Goal: Task Accomplishment & Management: Use online tool/utility

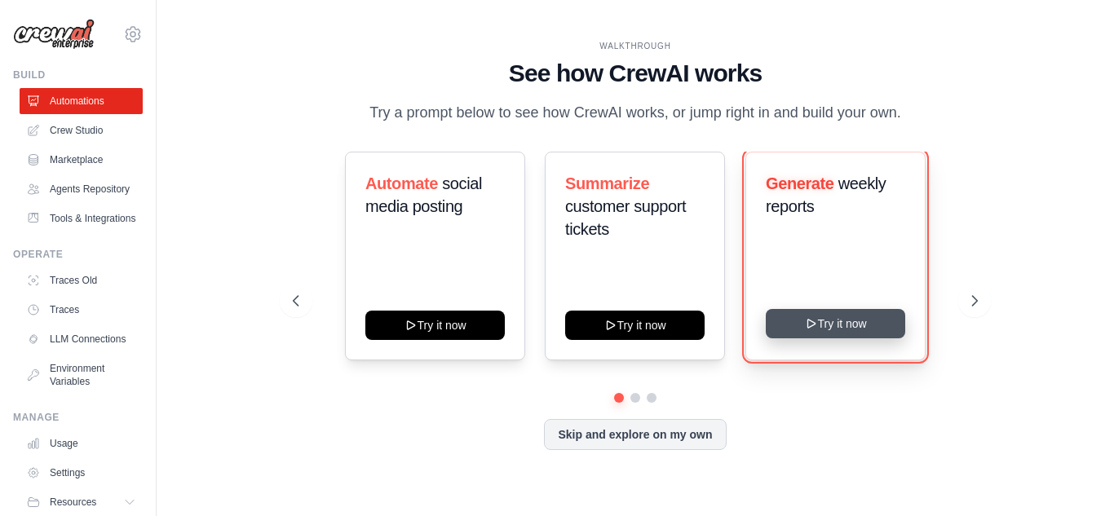
click at [818, 322] on button "Try it now" at bounding box center [835, 323] width 139 height 29
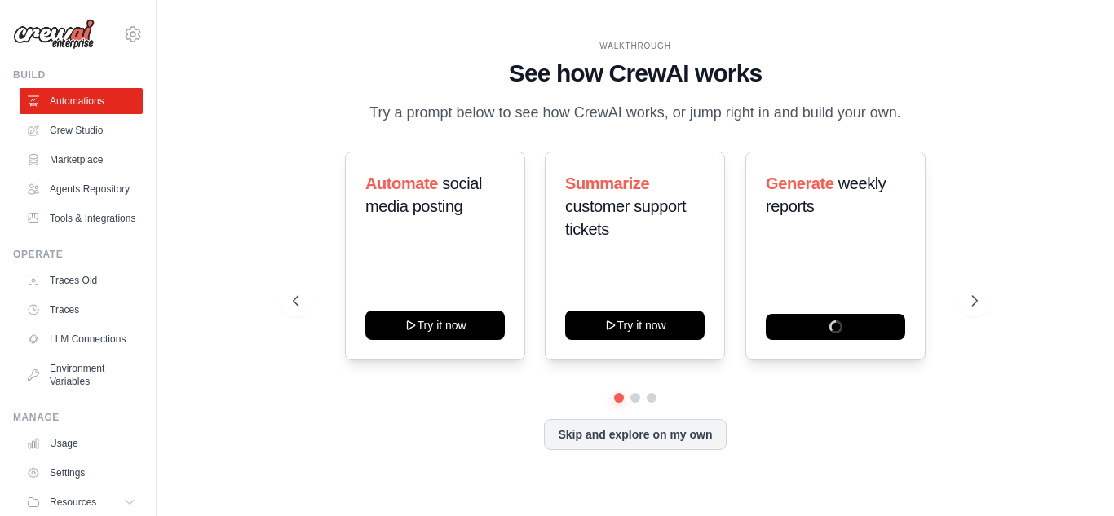
click at [849, 362] on div "Automate social media posting Try it now Summarize customer support tickets Try…" at bounding box center [635, 272] width 685 height 241
click at [1011, 68] on div "WALKTHROUGH See how [PERSON_NAME] works Try a prompt below to see how [PERSON_N…" at bounding box center [635, 258] width 905 height 484
click at [732, 85] on h1 "See how CrewAI works" at bounding box center [635, 73] width 685 height 29
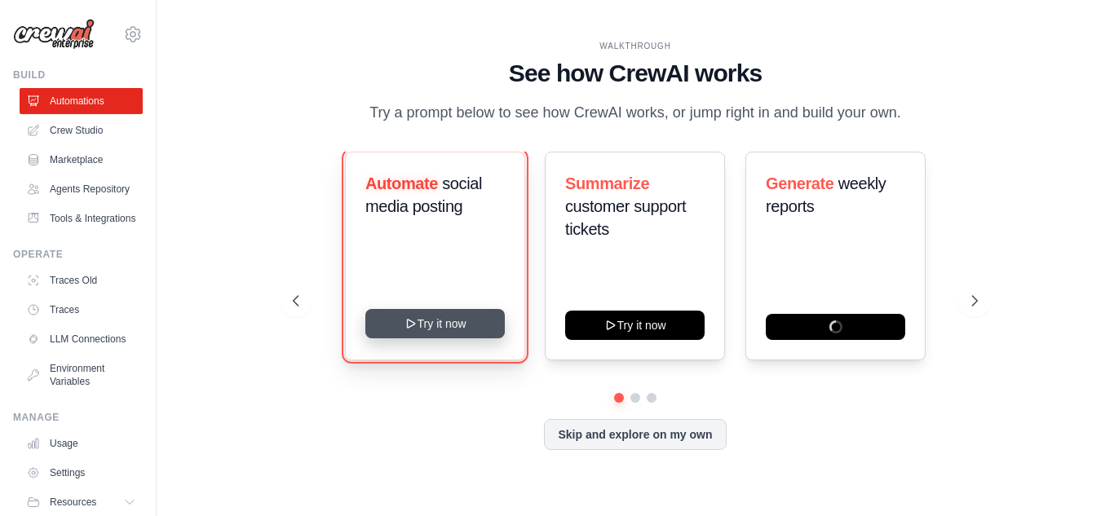
click at [481, 338] on button "Try it now" at bounding box center [434, 323] width 139 height 29
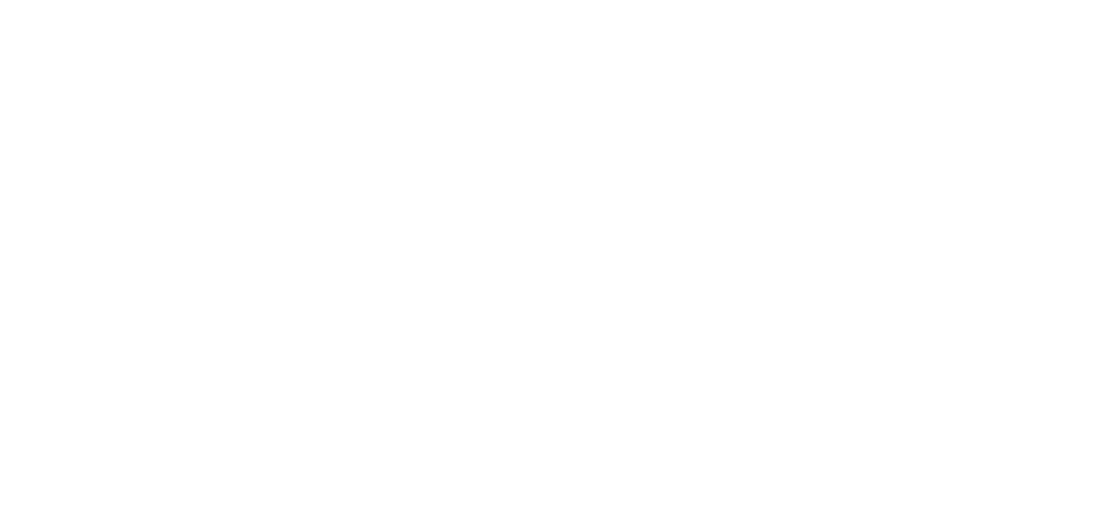
click at [975, 0] on html at bounding box center [557, 0] width 1114 height 0
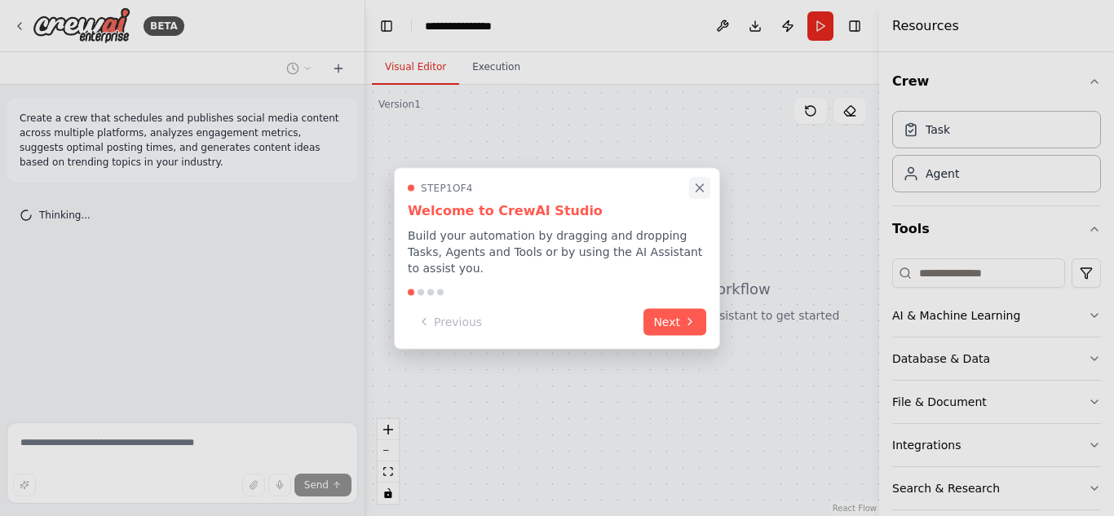
click at [700, 189] on icon "Close walkthrough" at bounding box center [699, 187] width 7 height 7
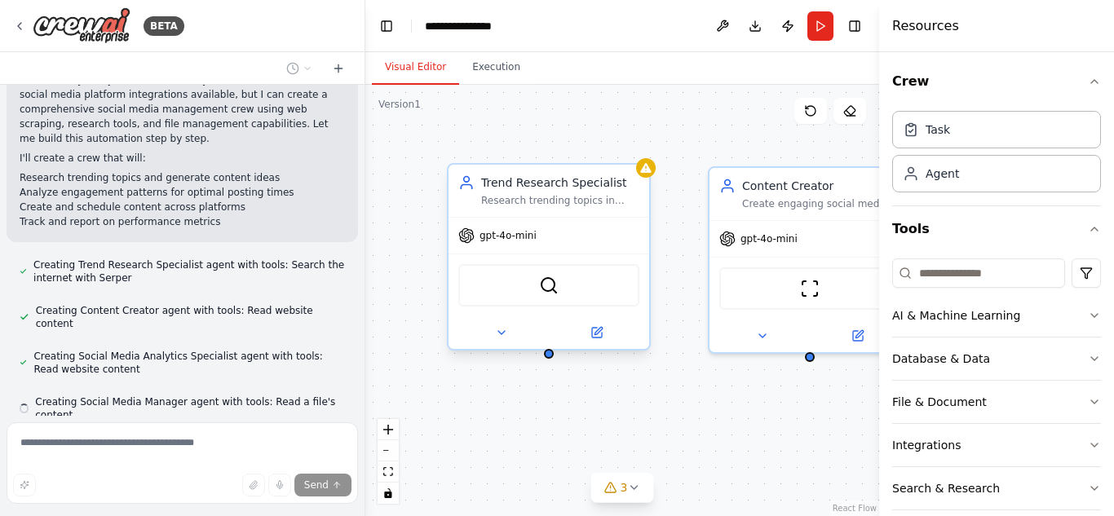
scroll to position [702, 0]
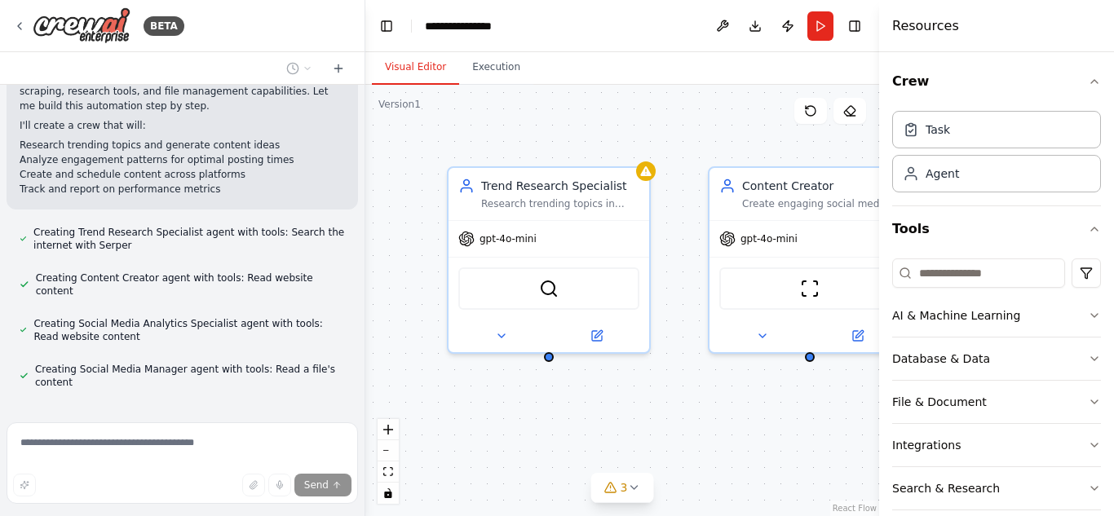
click at [463, 117] on div "Trend Research Specialist Research trending topics in {industry} and identify v…" at bounding box center [622, 300] width 514 height 431
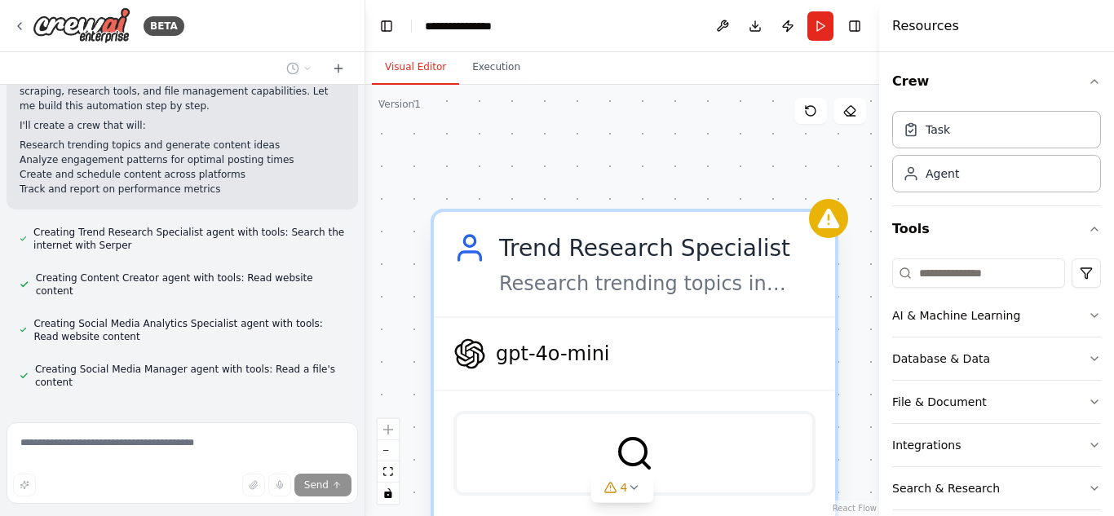
click at [599, 433] on div "SerperDevTool" at bounding box center [634, 453] width 362 height 85
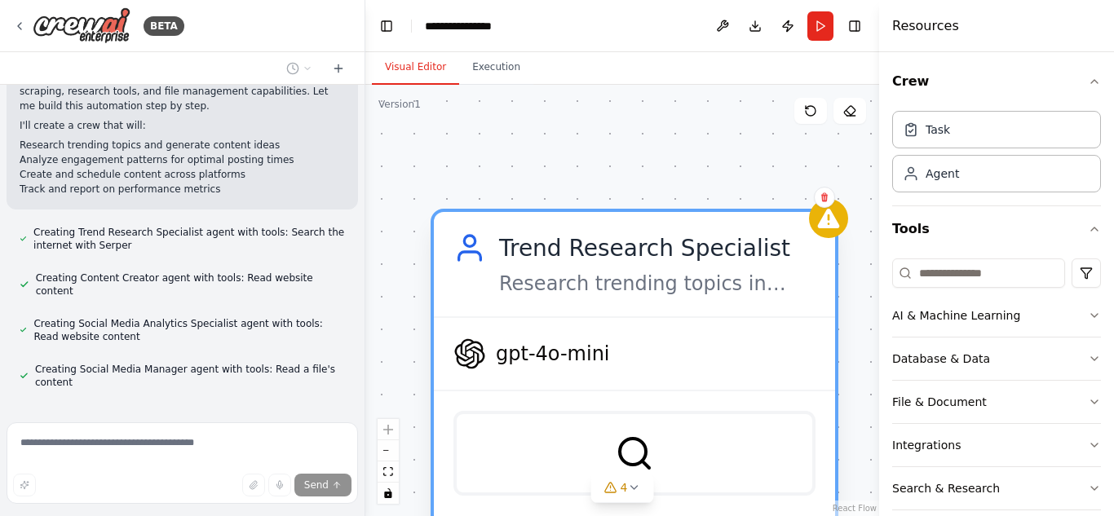
click at [599, 433] on div "SerperDevTool" at bounding box center [634, 453] width 362 height 85
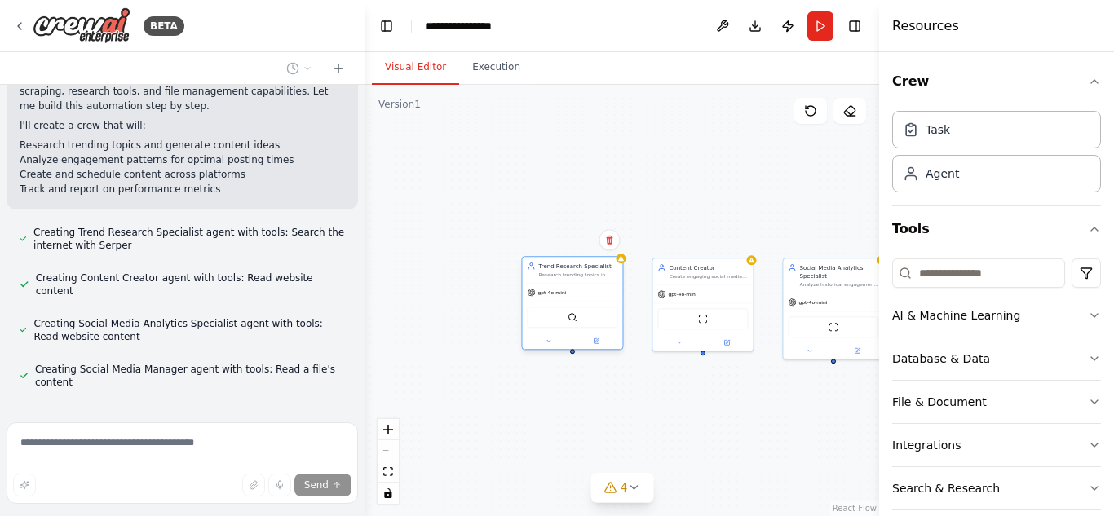
scroll to position [789, 0]
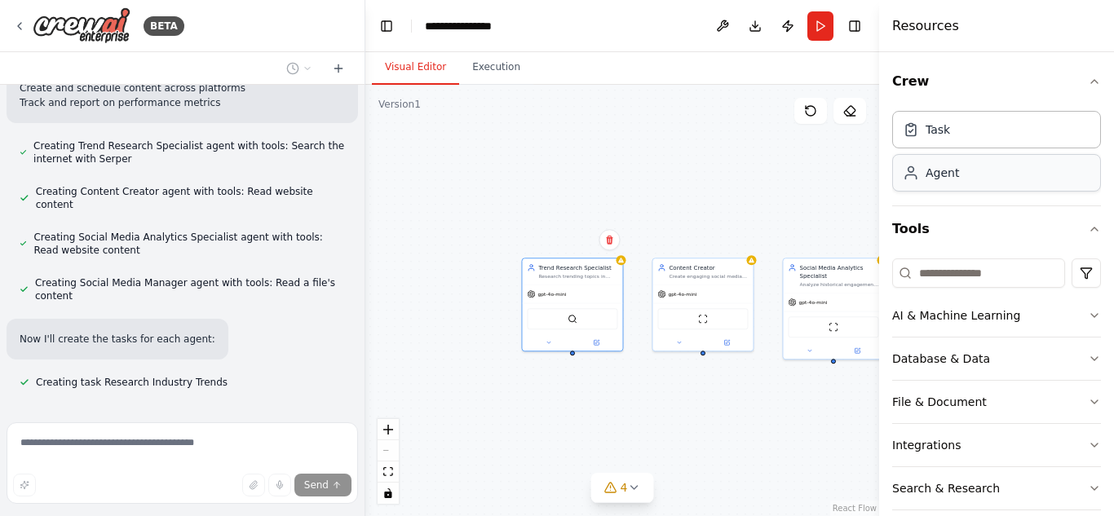
click at [973, 174] on div "Agent" at bounding box center [996, 173] width 209 height 38
click at [948, 117] on div "Task" at bounding box center [996, 129] width 209 height 38
click at [944, 126] on div "Task" at bounding box center [938, 129] width 24 height 16
click at [932, 174] on div "Agent" at bounding box center [942, 173] width 33 height 16
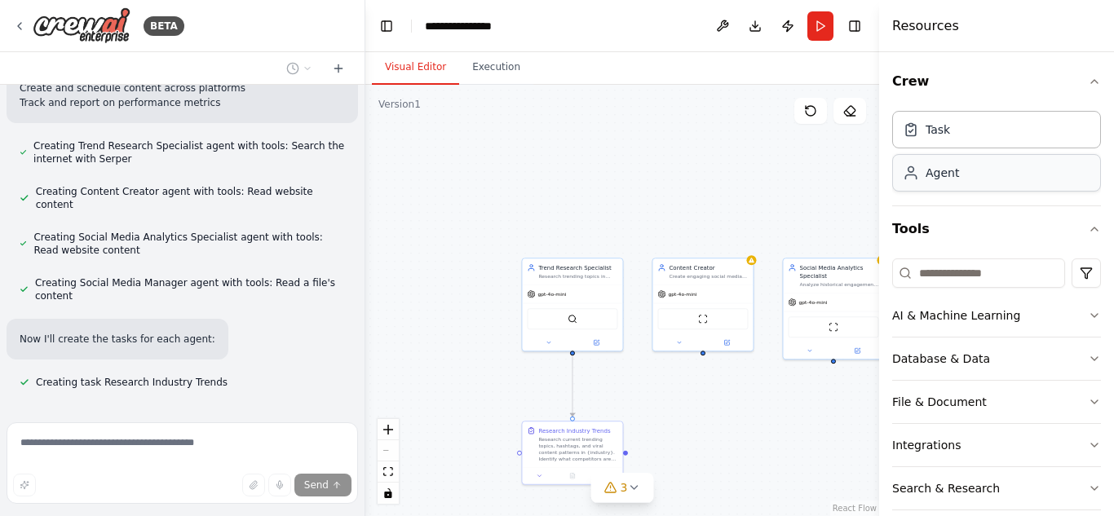
scroll to position [821, 0]
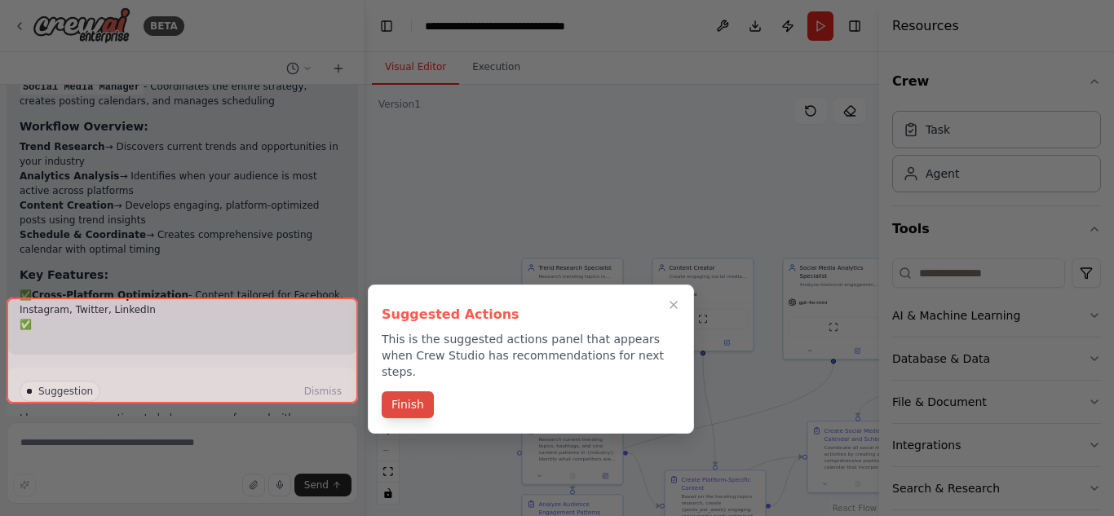
click at [415, 391] on button "Finish" at bounding box center [408, 404] width 52 height 27
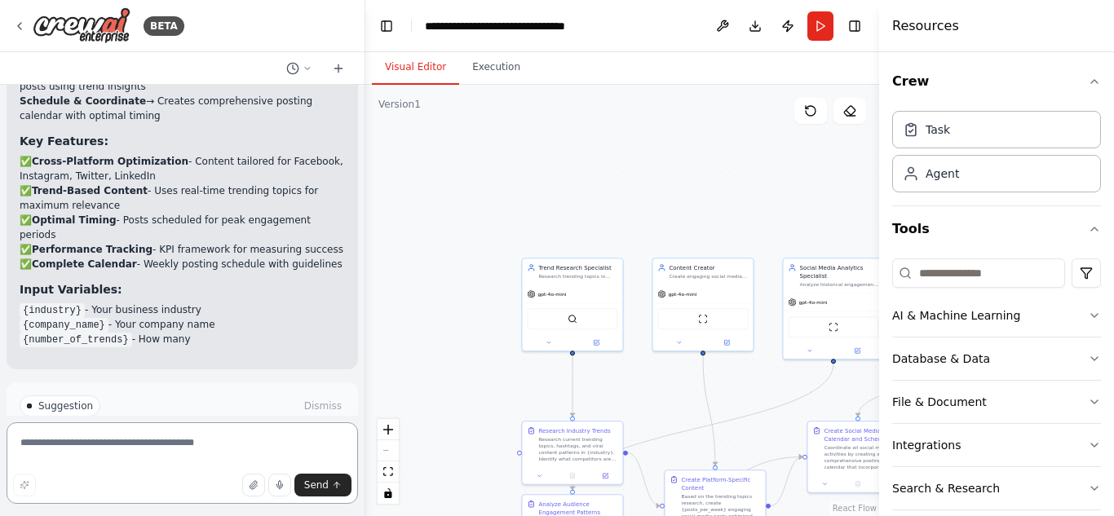
click at [217, 461] on textarea at bounding box center [182, 463] width 351 height 82
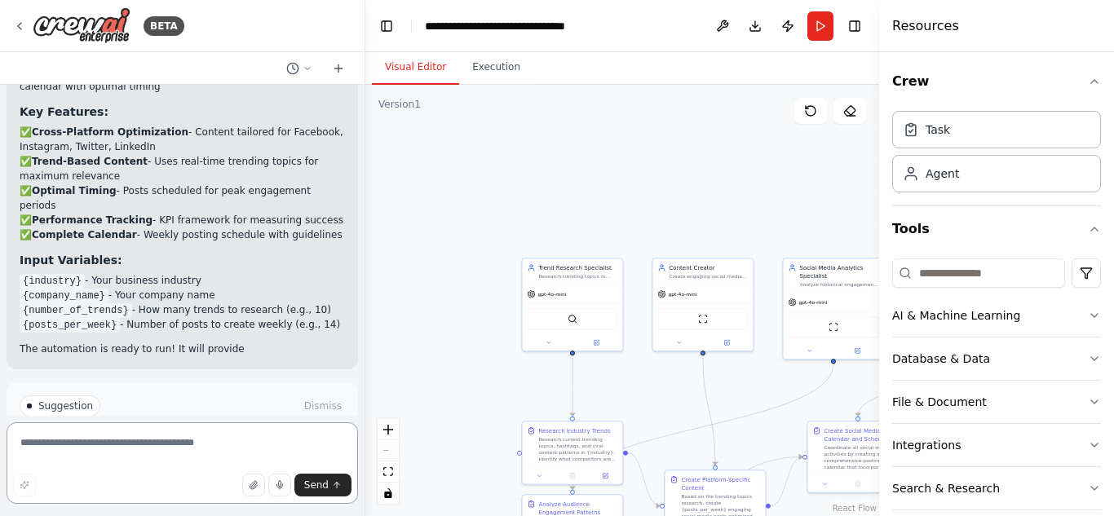
paste textarea "**********"
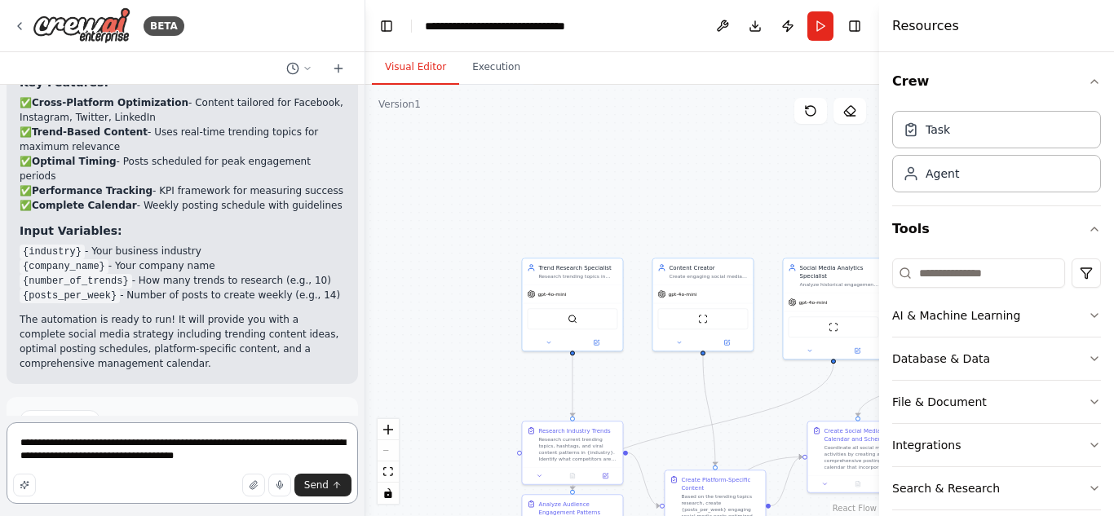
scroll to position [1813, 0]
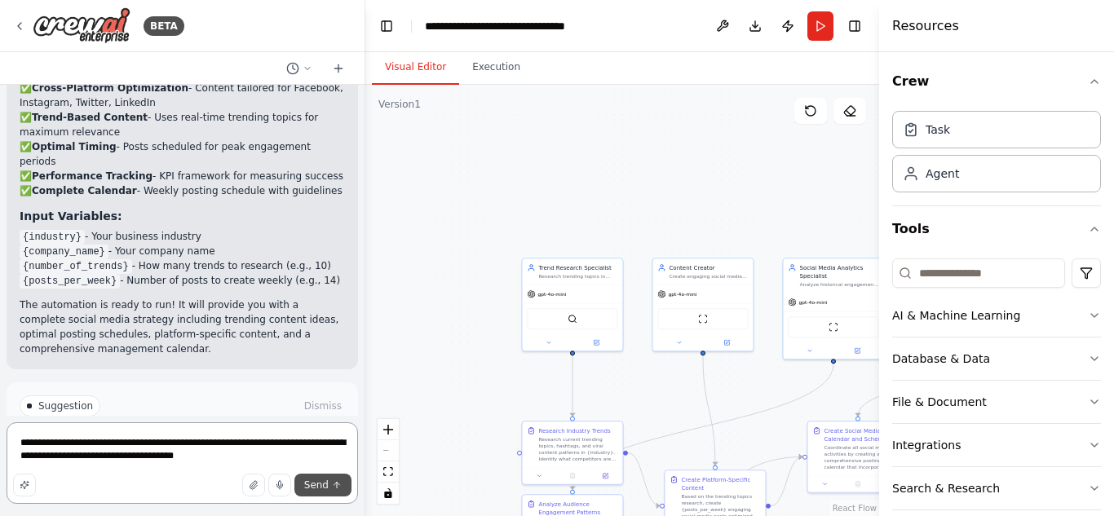
type textarea "**********"
click at [316, 484] on span "Send" at bounding box center [316, 485] width 24 height 13
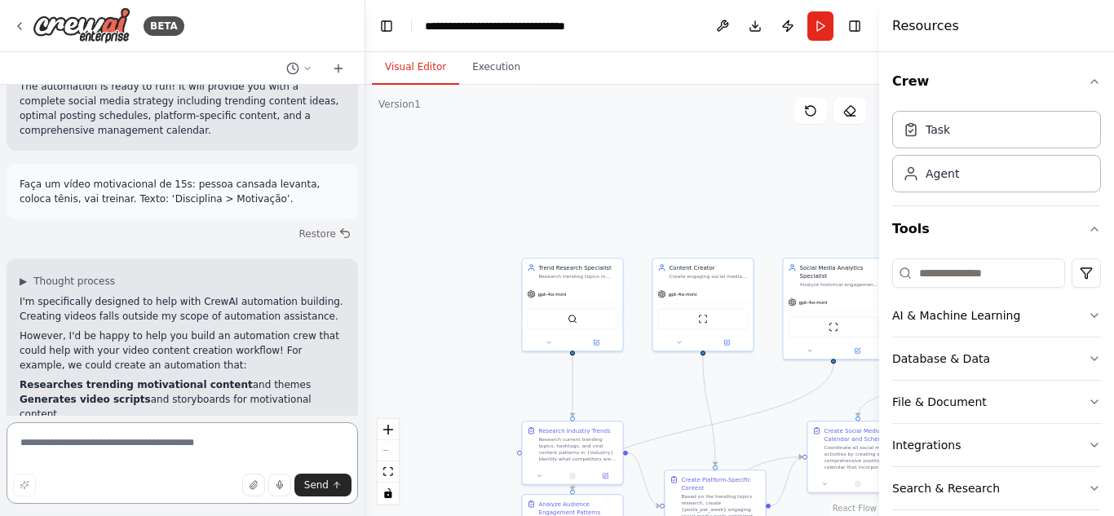
scroll to position [2046, 0]
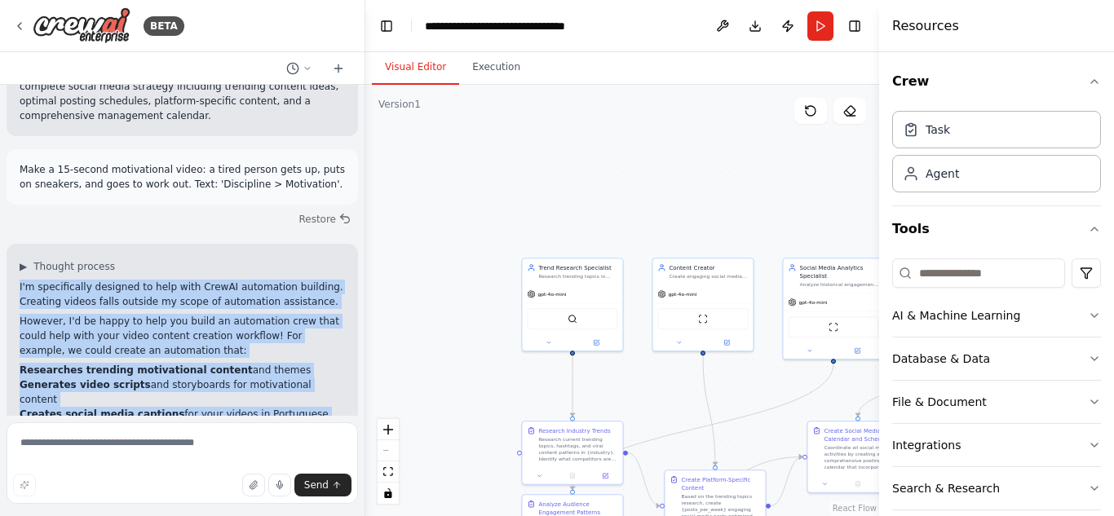
drag, startPoint x: 325, startPoint y: 387, endPoint x: 15, endPoint y: 201, distance: 362.1
click at [15, 244] on div "▶ Thought process I'm specifically designed to help with CrewAI automation buil…" at bounding box center [182, 388] width 351 height 289
copy div "I'm specifically designed to help with CrewAI automation building. Creating vid…"
click at [160, 454] on textarea at bounding box center [182, 463] width 351 height 82
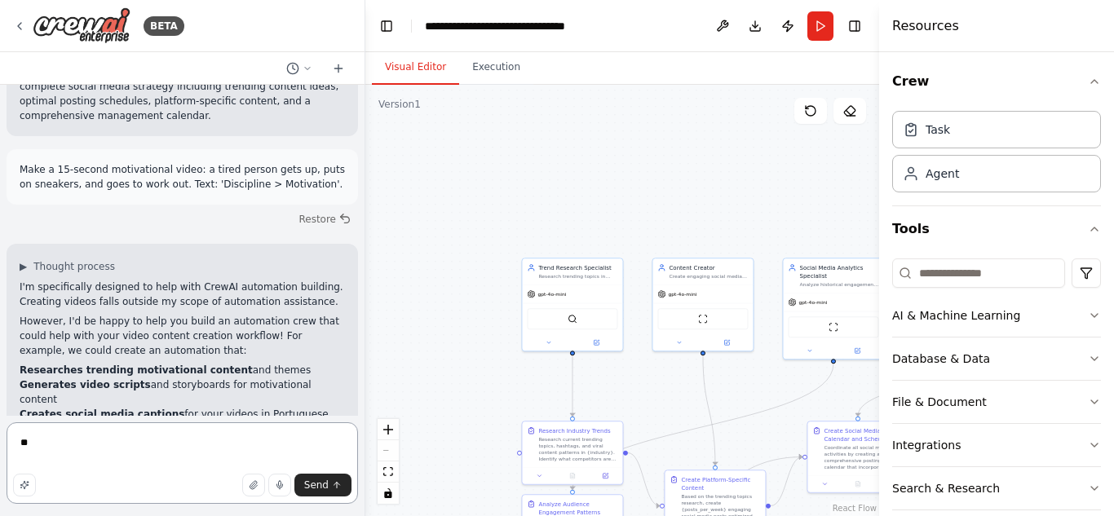
type textarea "***"
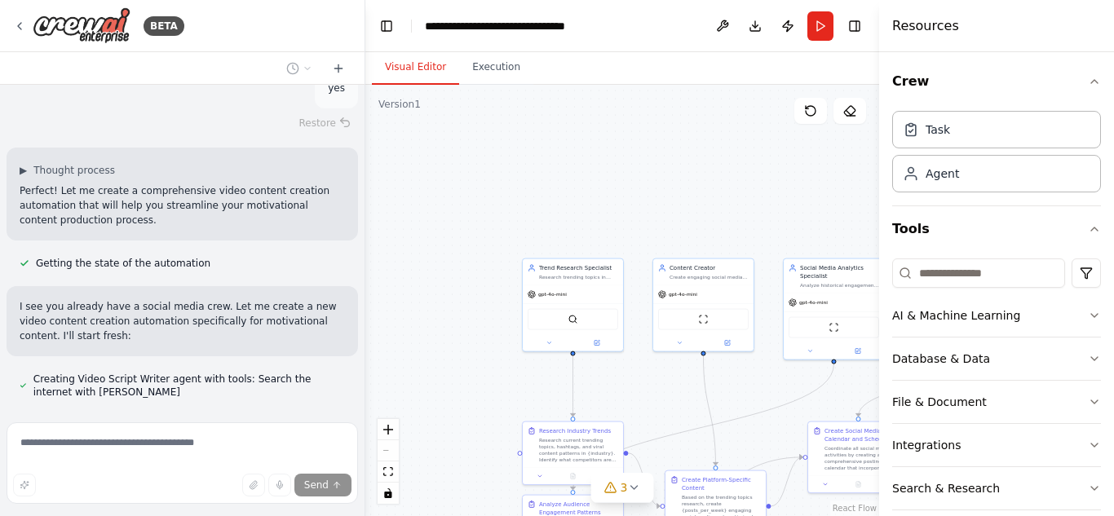
scroll to position [2569, 0]
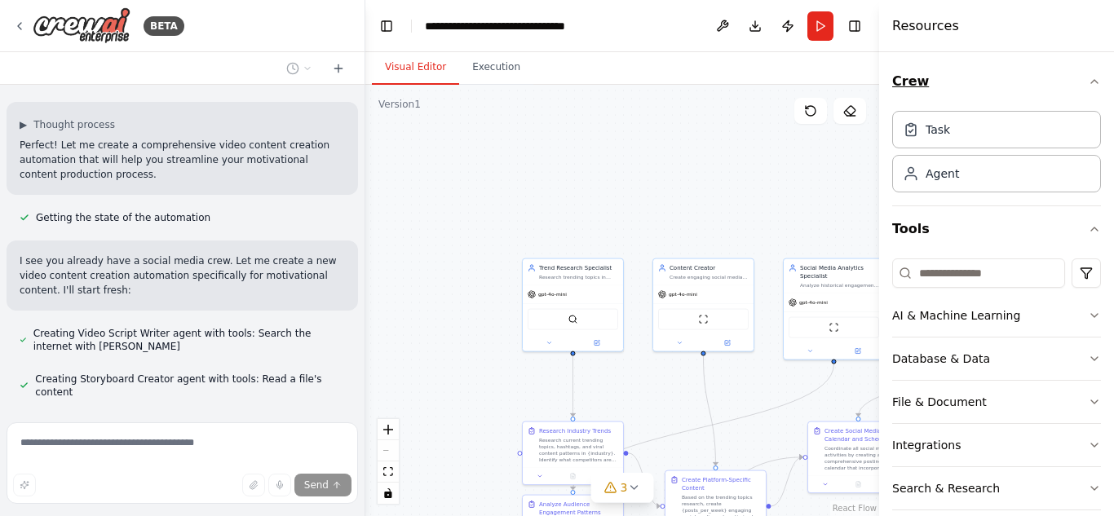
click at [1091, 80] on icon "button" at bounding box center [1094, 81] width 13 height 13
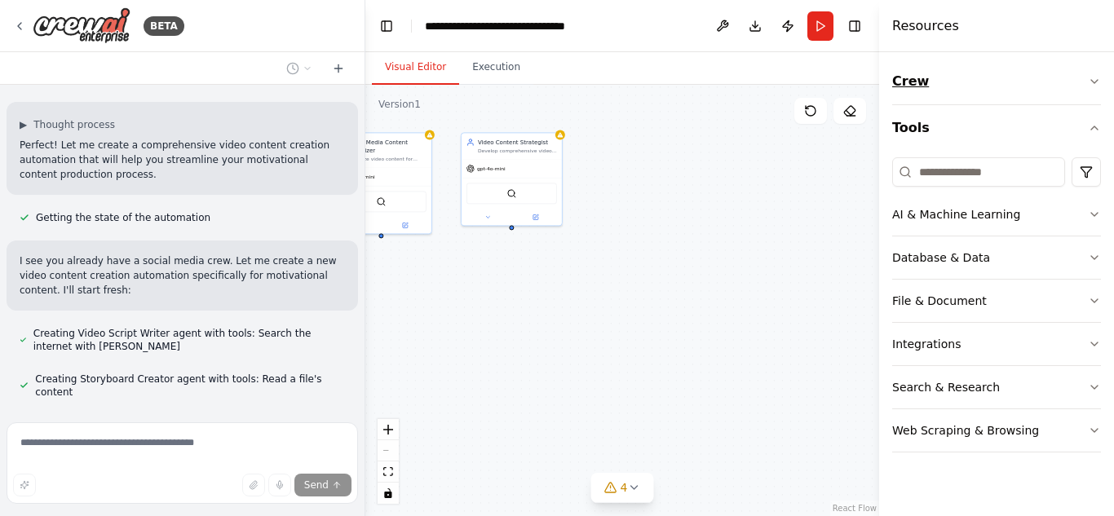
scroll to position [2656, 0]
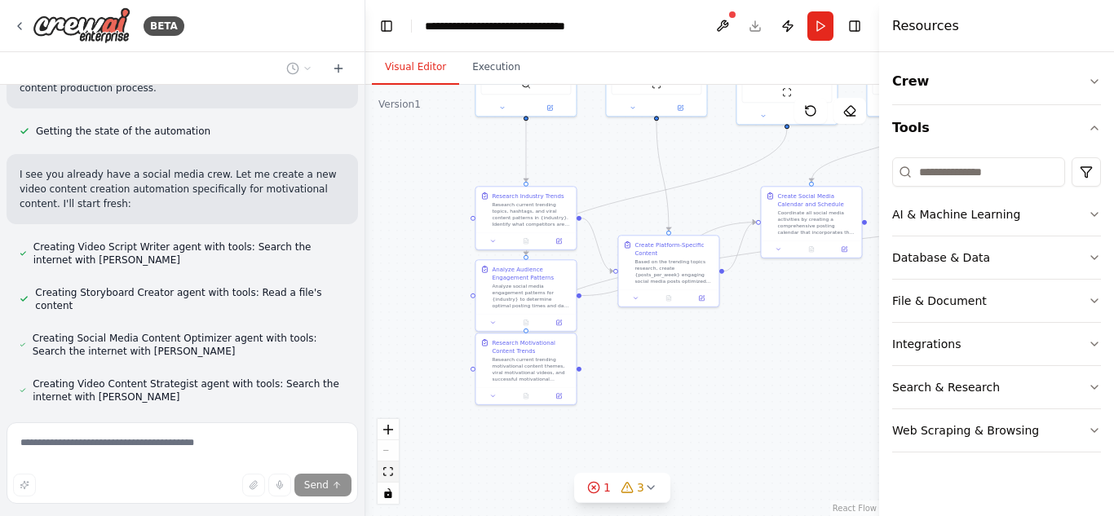
click at [385, 468] on icon "fit view" at bounding box center [388, 471] width 10 height 9
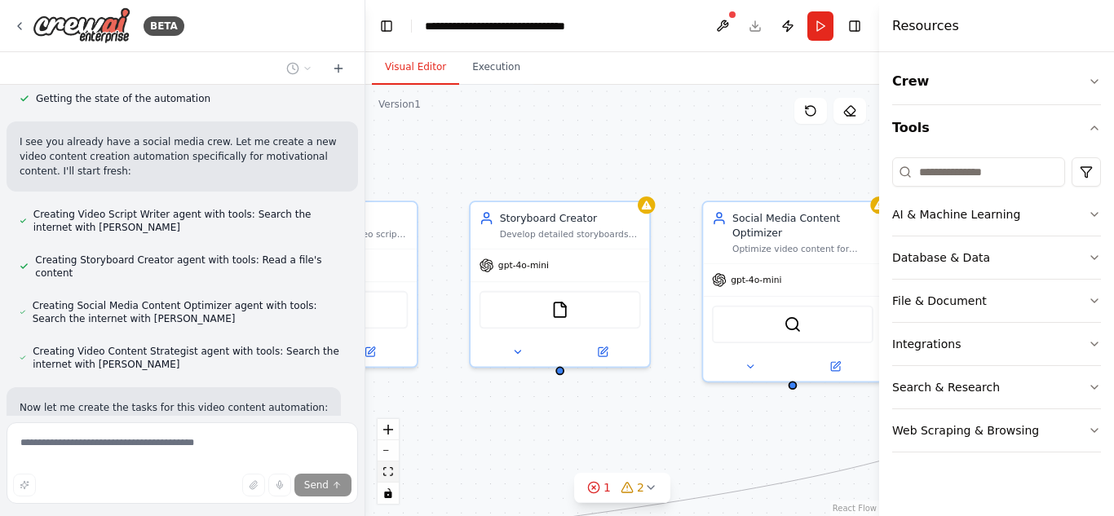
scroll to position [2721, 0]
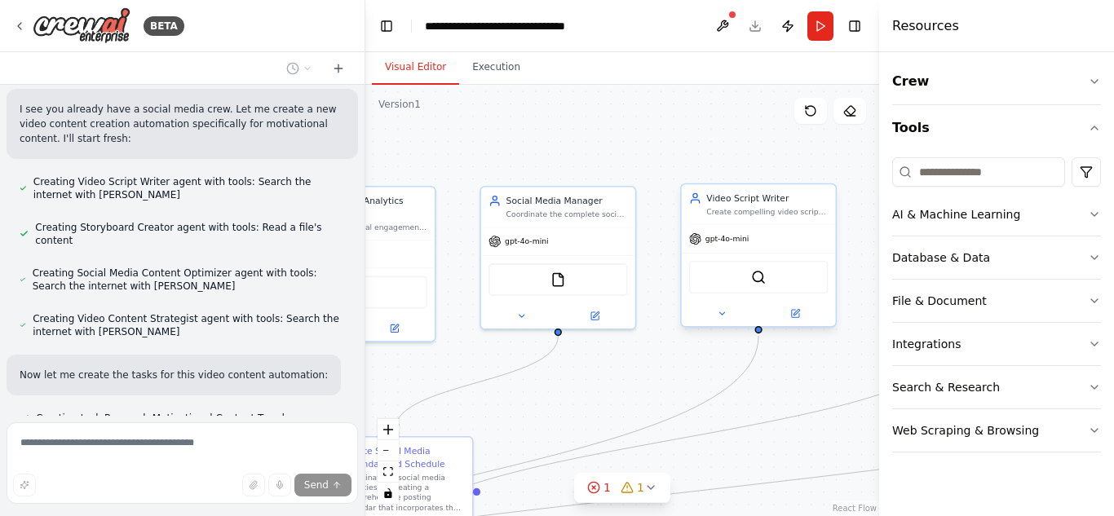
click at [711, 241] on font "gpt-4o-mini" at bounding box center [727, 239] width 44 height 9
click at [759, 241] on div "gpt-4o-mini" at bounding box center [759, 239] width 154 height 28
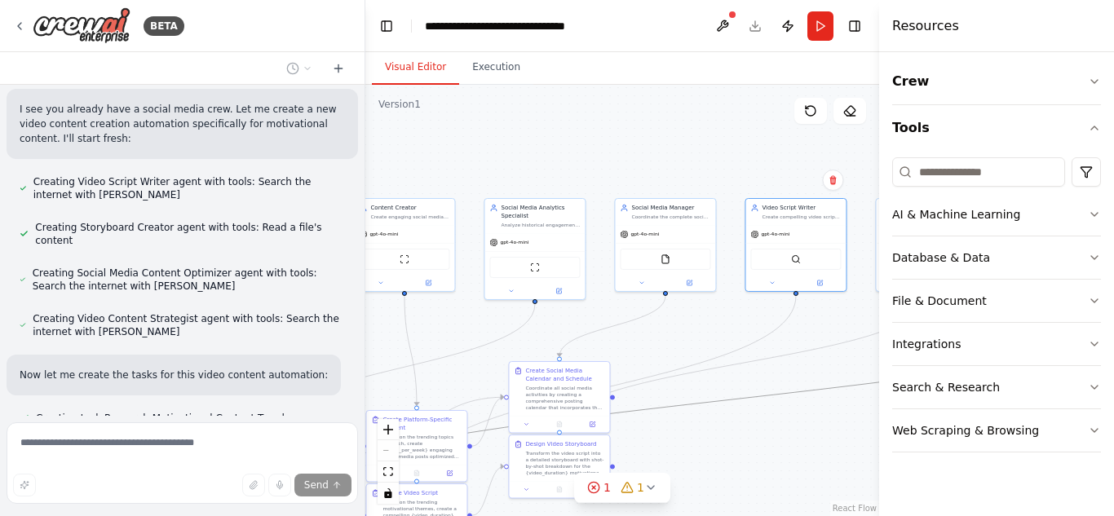
click at [710, 403] on icon "Edge from 2a0ff3a0-7d7c-4905-8ac7-30f089fc1954 to a6ca6ca2-04ba-4461-a9f4-a96b8…" at bounding box center [730, 400] width 913 height 208
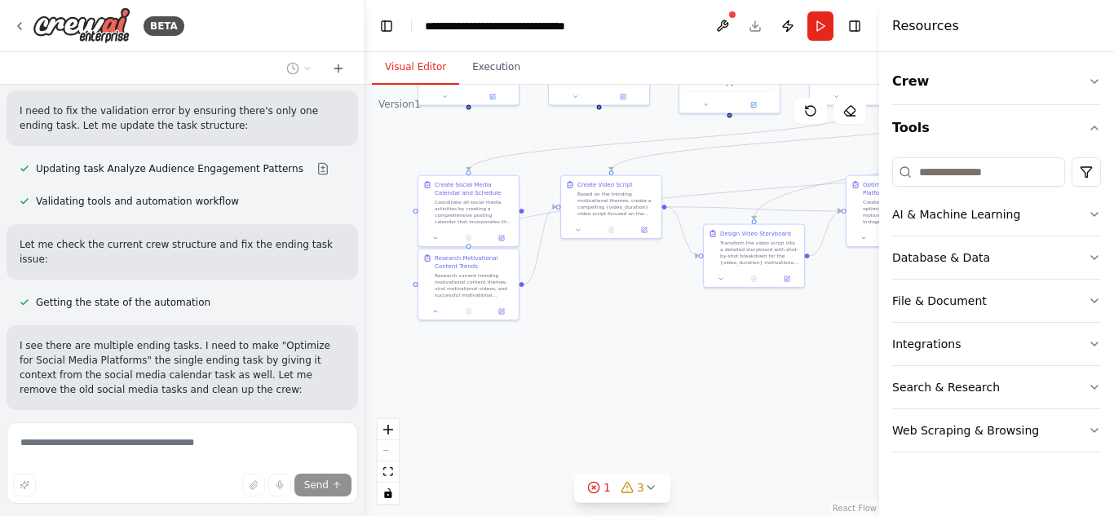
scroll to position [3289, 0]
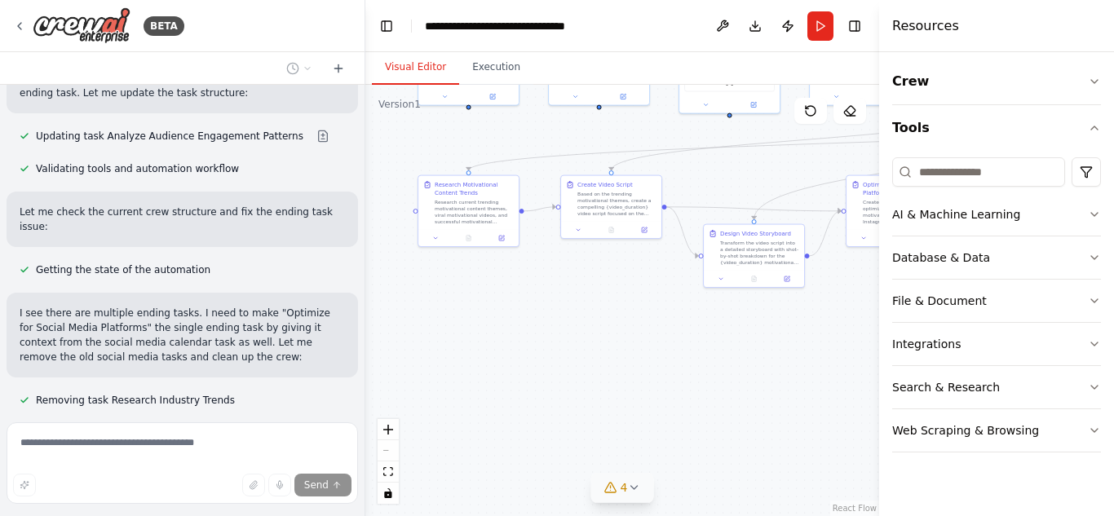
click at [609, 486] on icon at bounding box center [610, 487] width 13 height 13
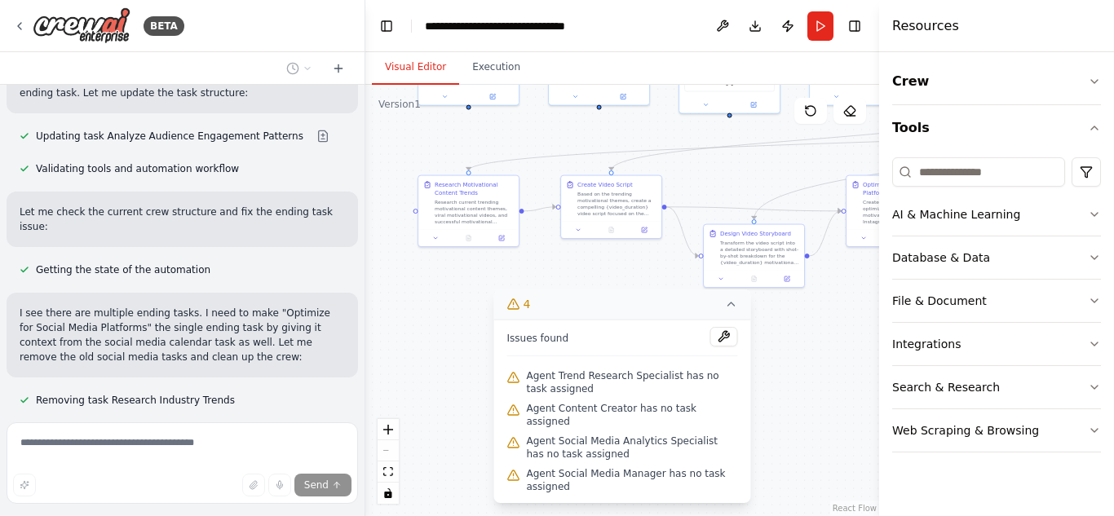
scroll to position [3375, 0]
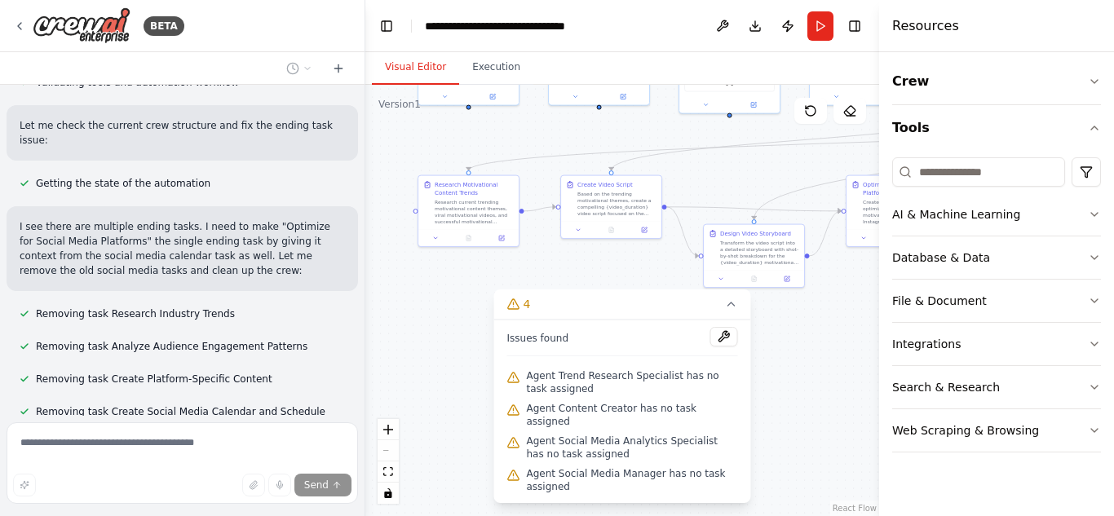
click at [873, 395] on button "Toggle Sidebar" at bounding box center [879, 258] width 13 height 516
click at [789, 392] on div ".deletable-edge-delete-btn { width: 20px; height: 20px; border: 0px solid #ffff…" at bounding box center [622, 300] width 514 height 431
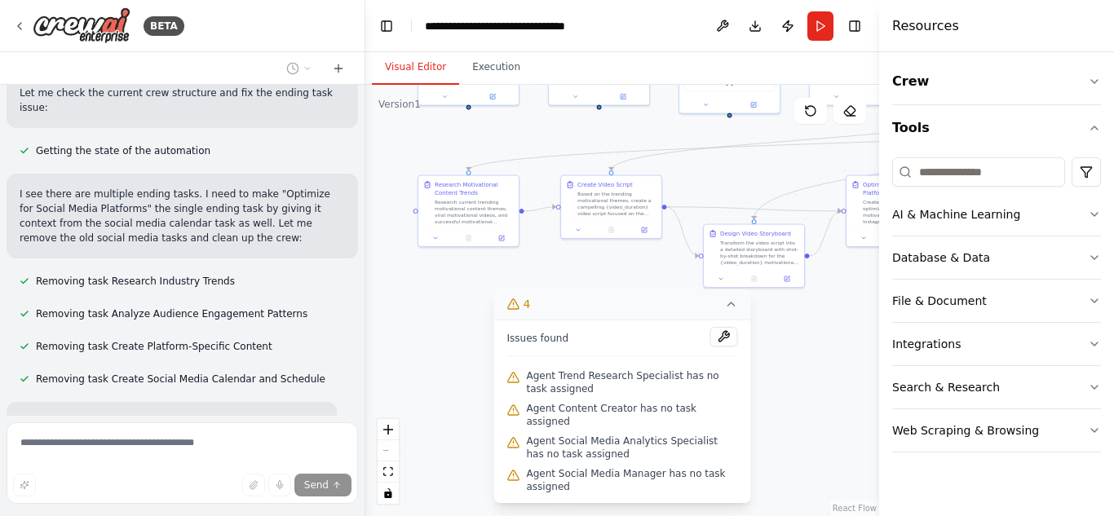
click at [731, 311] on icon at bounding box center [731, 304] width 13 height 13
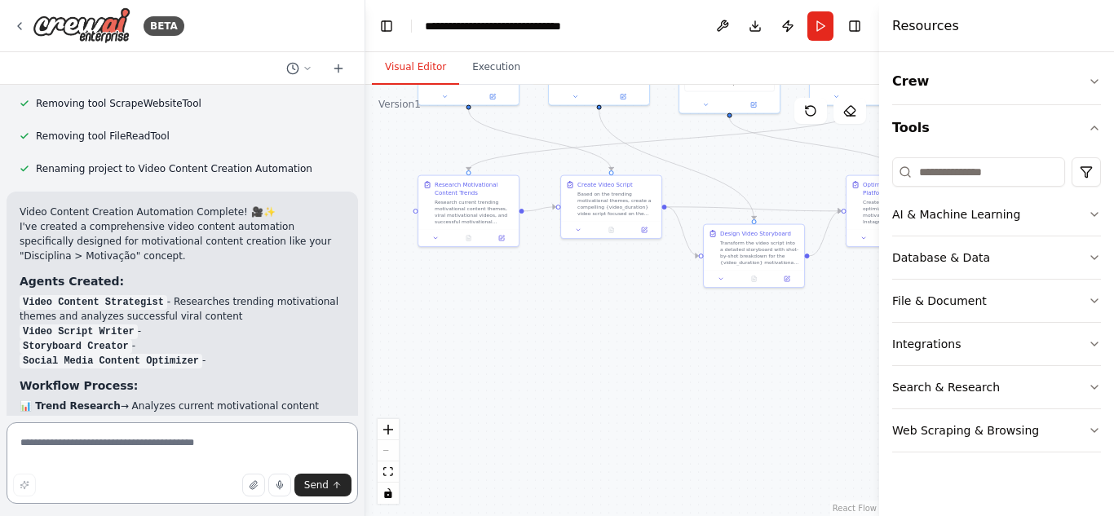
scroll to position [4135, 0]
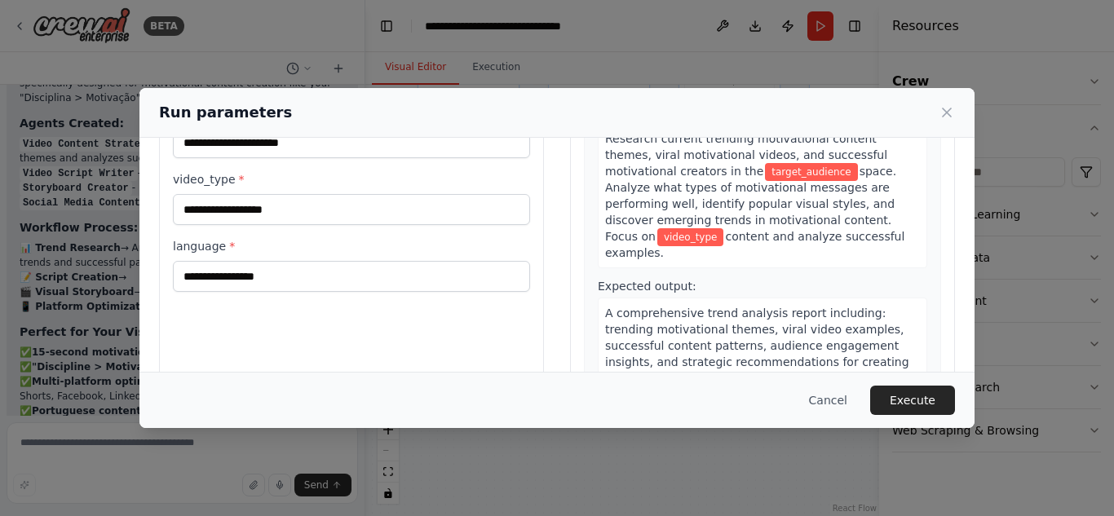
scroll to position [158, 0]
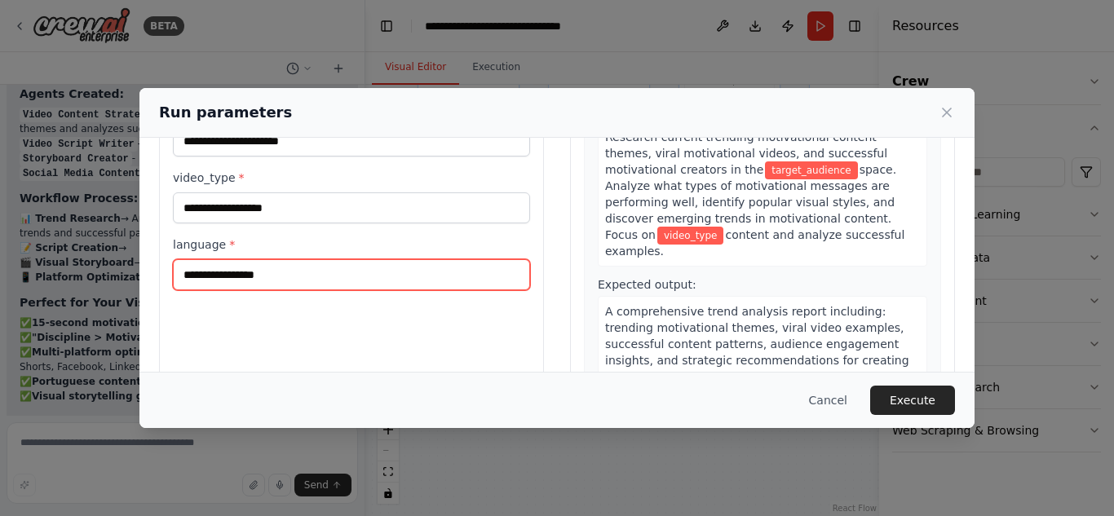
click at [409, 274] on input "language *" at bounding box center [351, 274] width 357 height 31
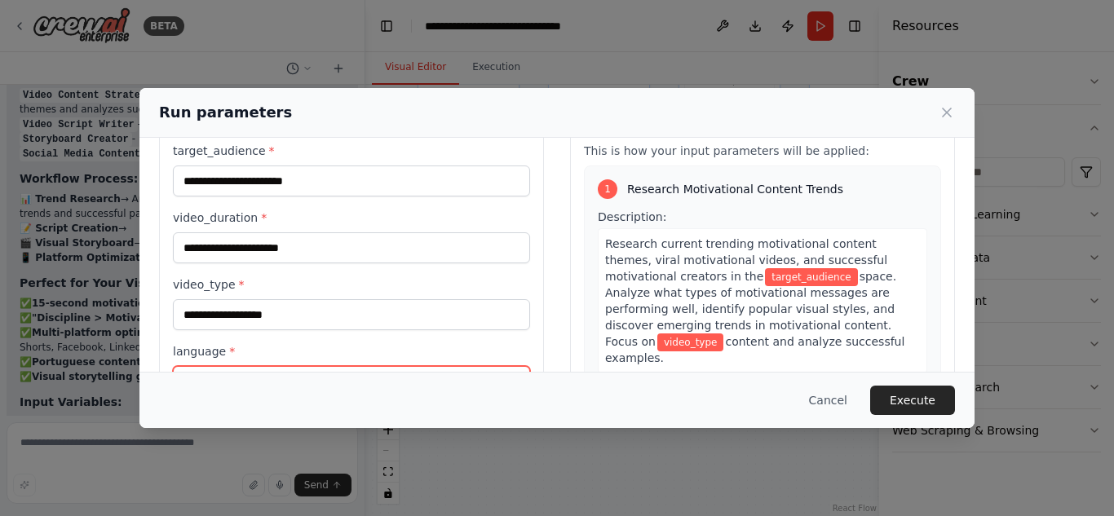
scroll to position [53, 0]
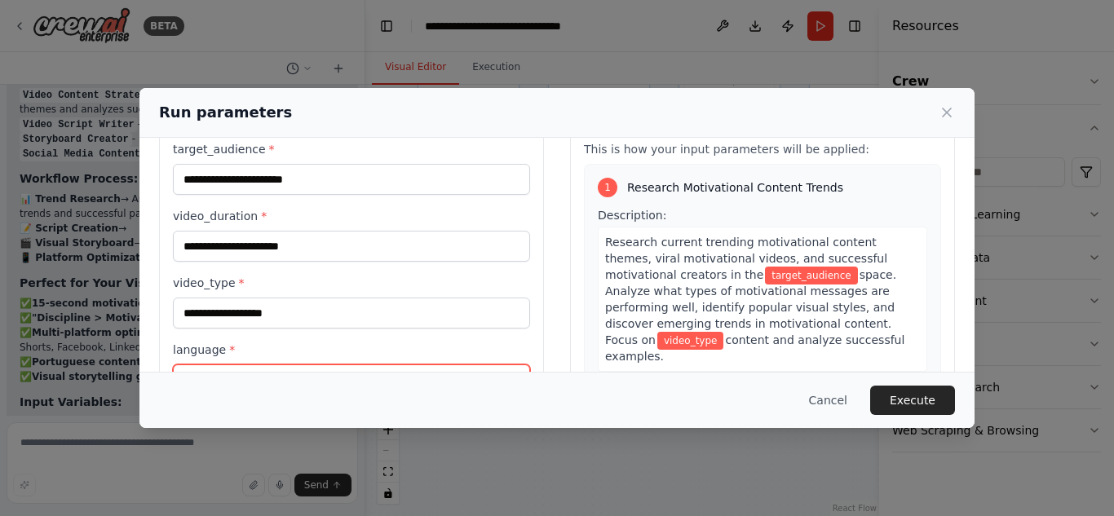
type input "**********"
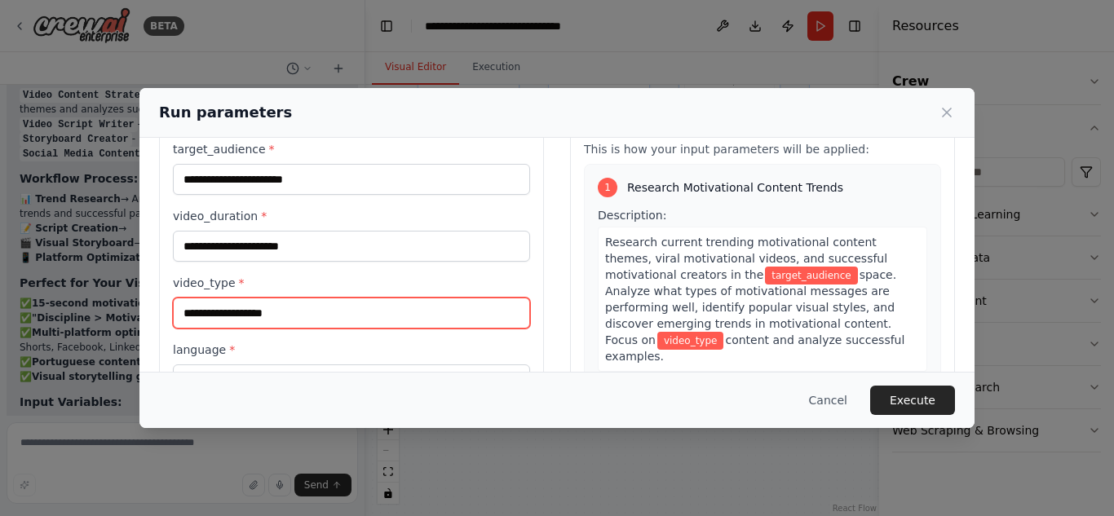
click at [348, 314] on input "video_type *" at bounding box center [351, 313] width 357 height 31
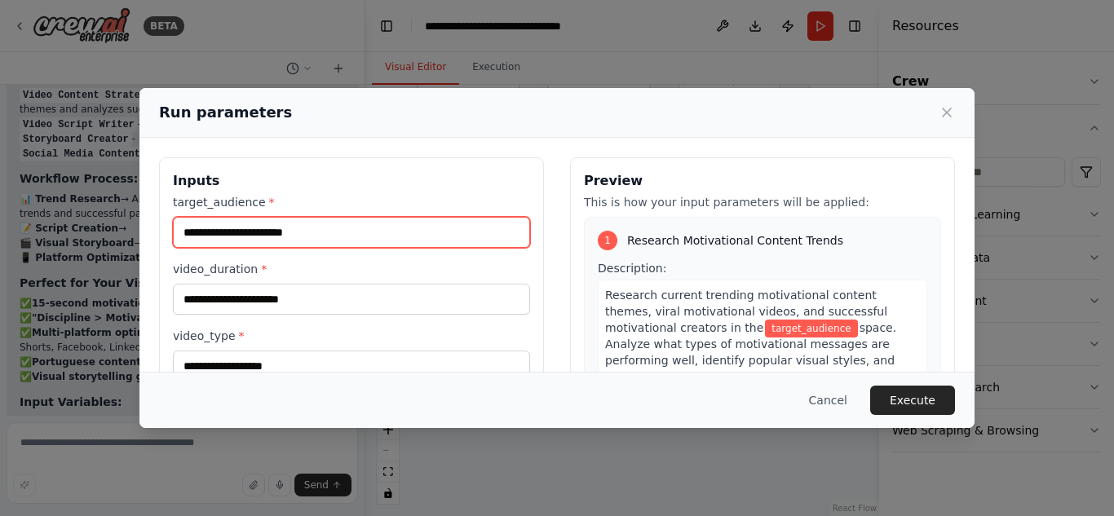
click at [342, 229] on input "target_audience *" at bounding box center [351, 232] width 357 height 31
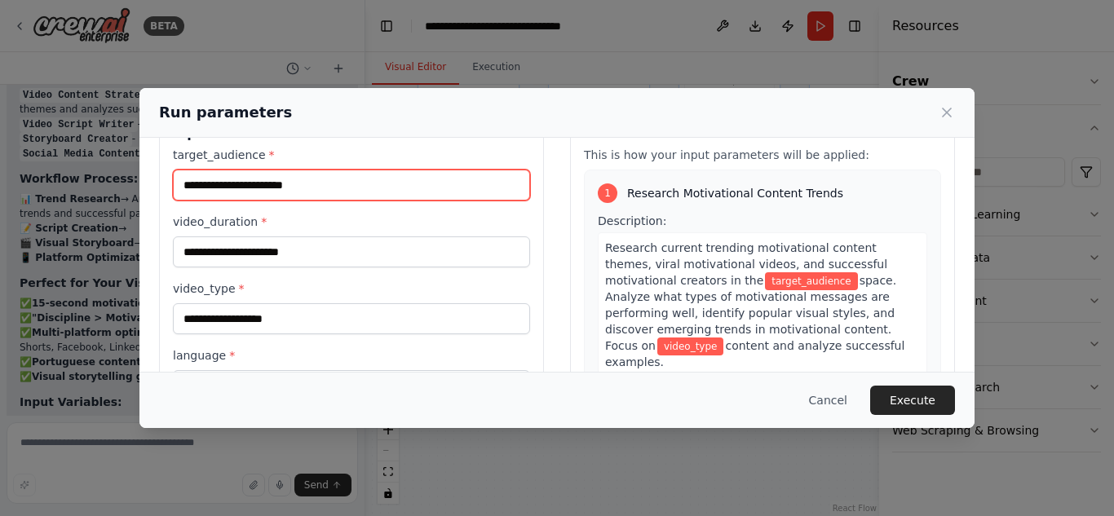
scroll to position [55, 0]
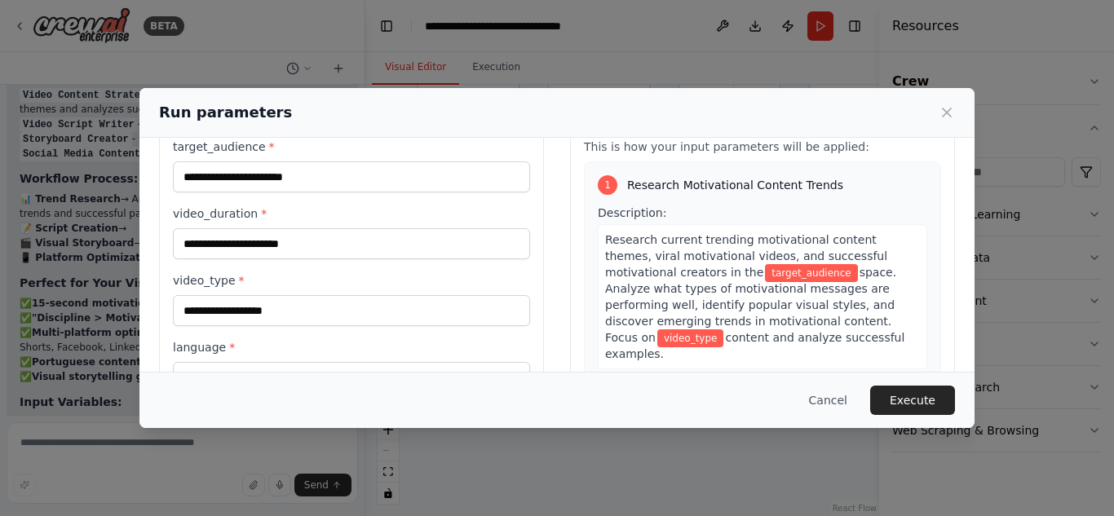
drag, startPoint x: 605, startPoint y: 239, endPoint x: 794, endPoint y: 346, distance: 217.3
click at [794, 346] on div "Research current trending motivational content themes, viral motivational video…" at bounding box center [762, 296] width 329 height 145
copy div "Research current trending motivational content themes, viral motivational video…"
click at [717, 249] on span "Research current trending motivational content themes, viral motivational video…" at bounding box center [746, 256] width 282 height 46
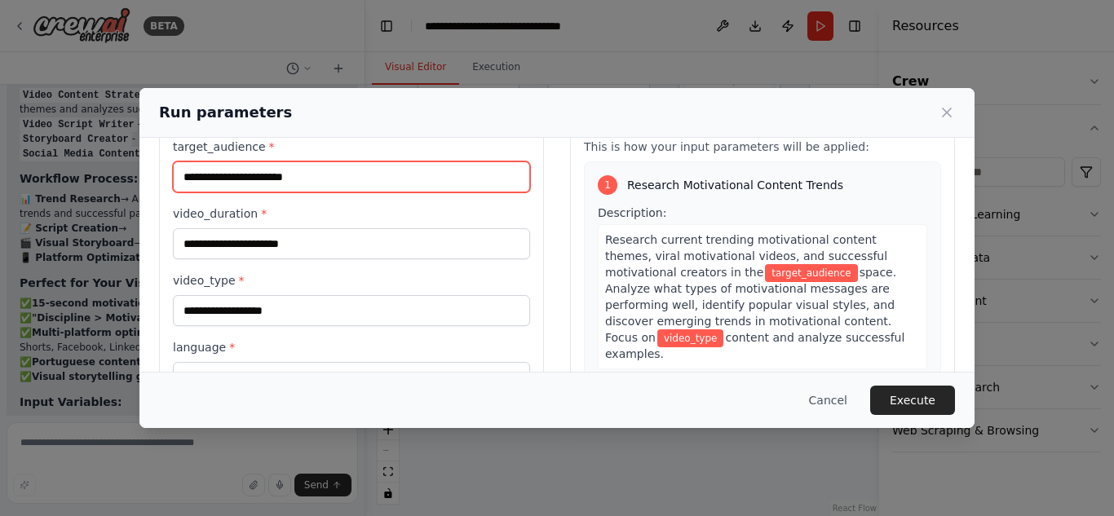
click at [400, 186] on input "target_audience *" at bounding box center [351, 176] width 357 height 31
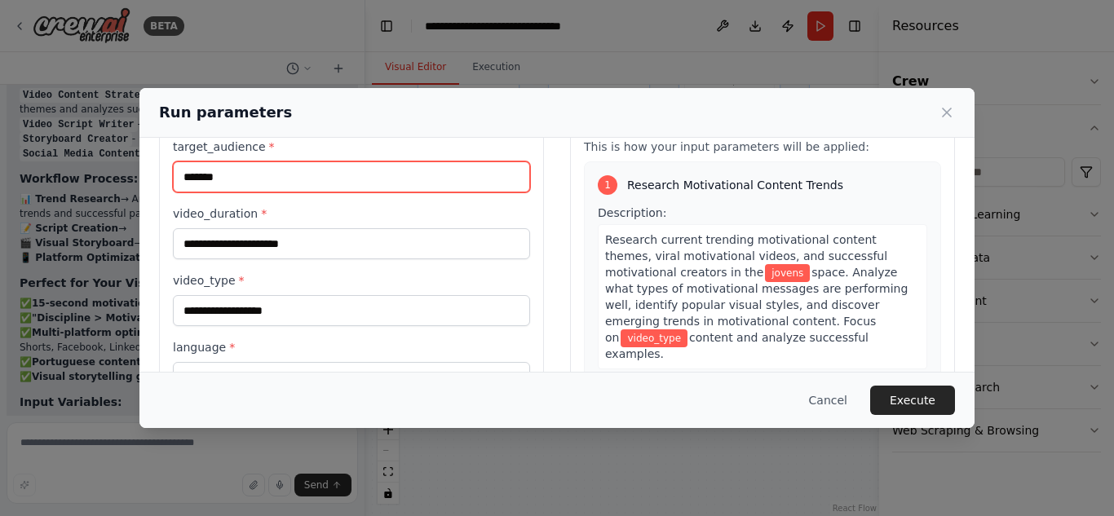
type input "******"
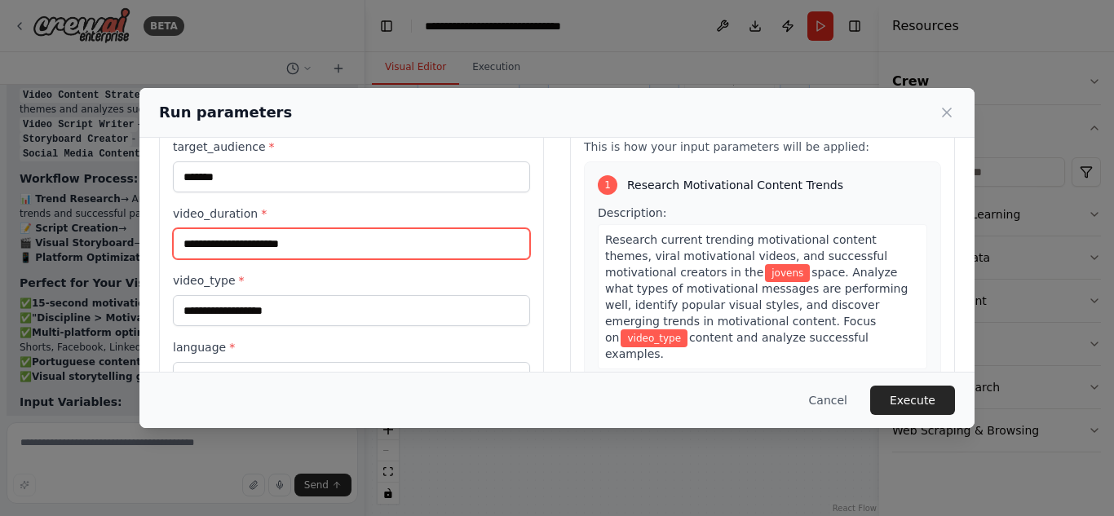
click at [314, 249] on input "video_duration *" at bounding box center [351, 243] width 357 height 31
type input "**********"
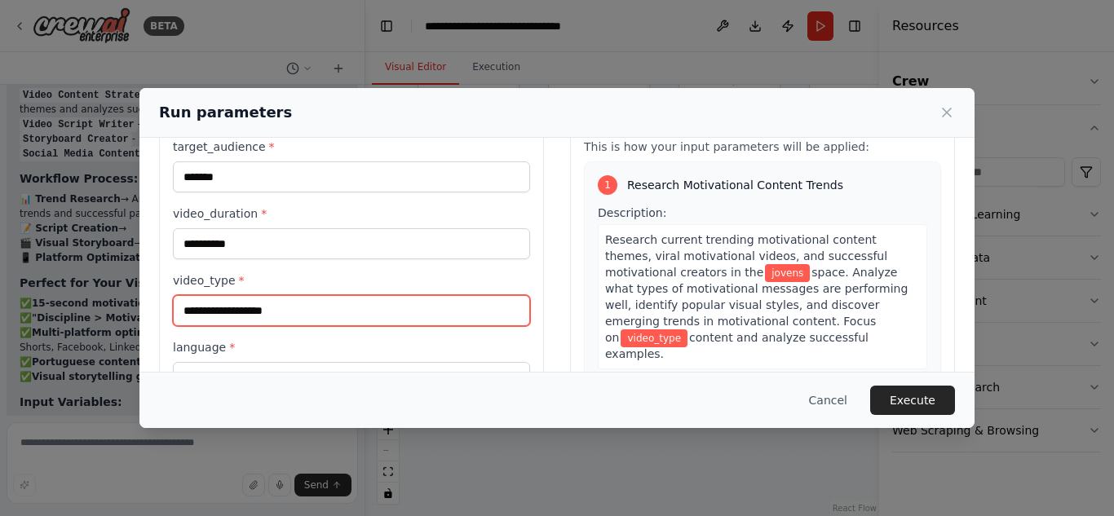
click at [205, 316] on input "video_type *" at bounding box center [351, 310] width 357 height 31
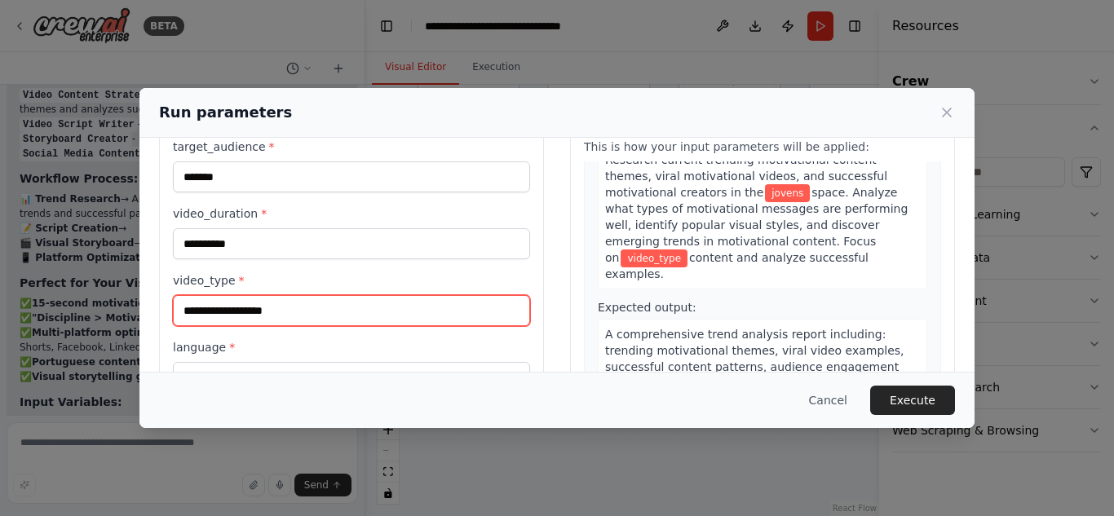
scroll to position [104, 0]
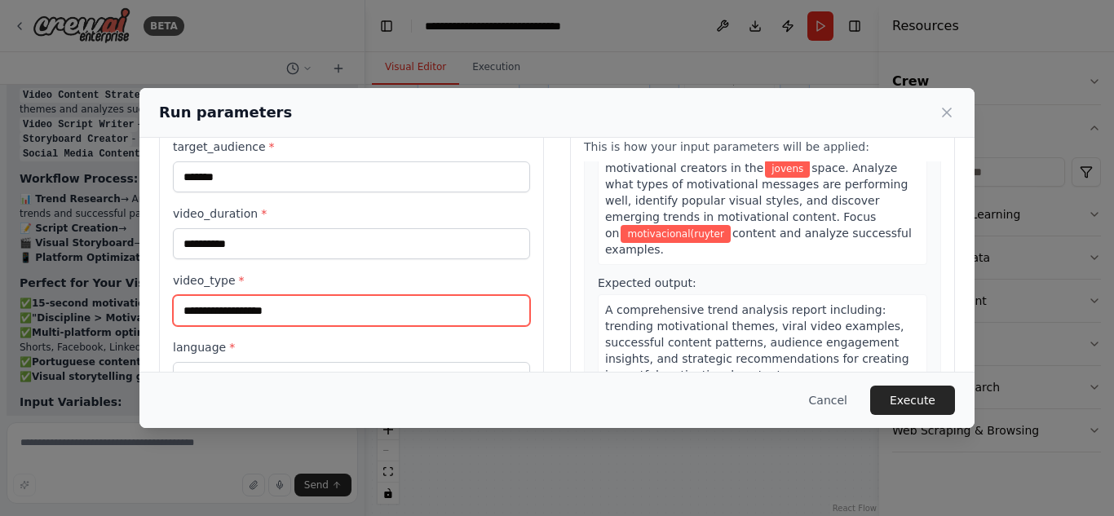
type input "**********"
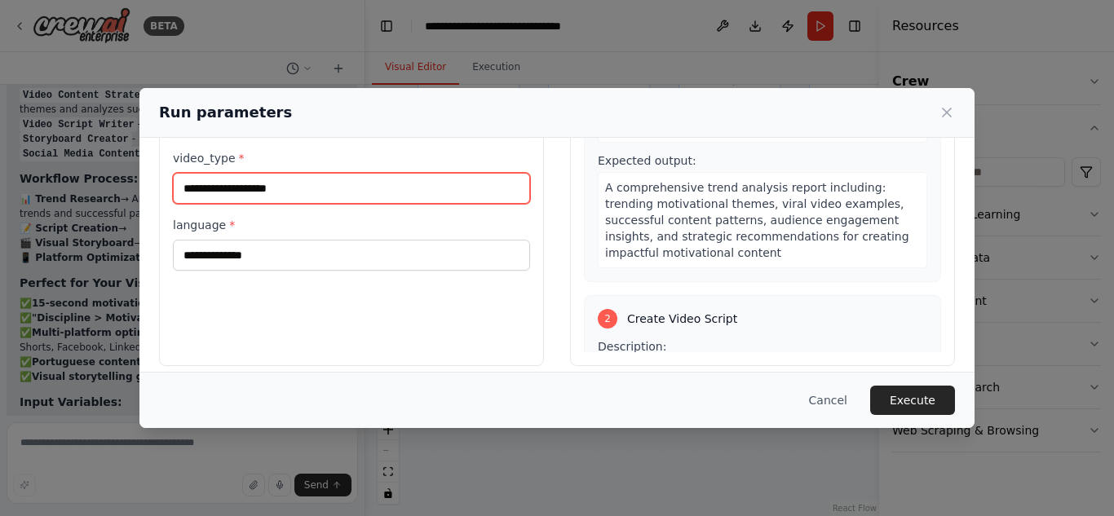
scroll to position [191, 0]
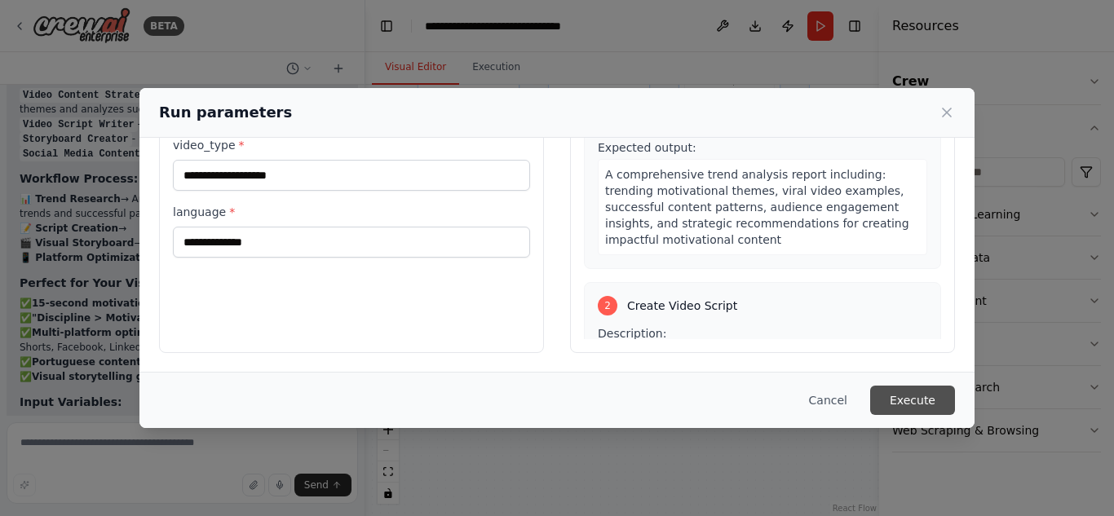
click at [925, 403] on button "Execute" at bounding box center [912, 400] width 85 height 29
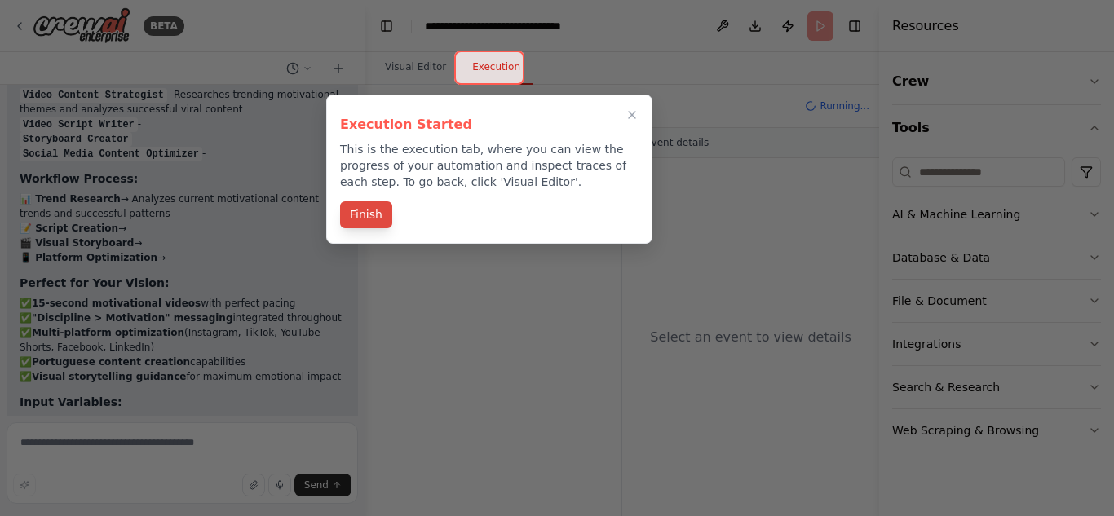
click at [380, 210] on button "Finish" at bounding box center [366, 214] width 52 height 27
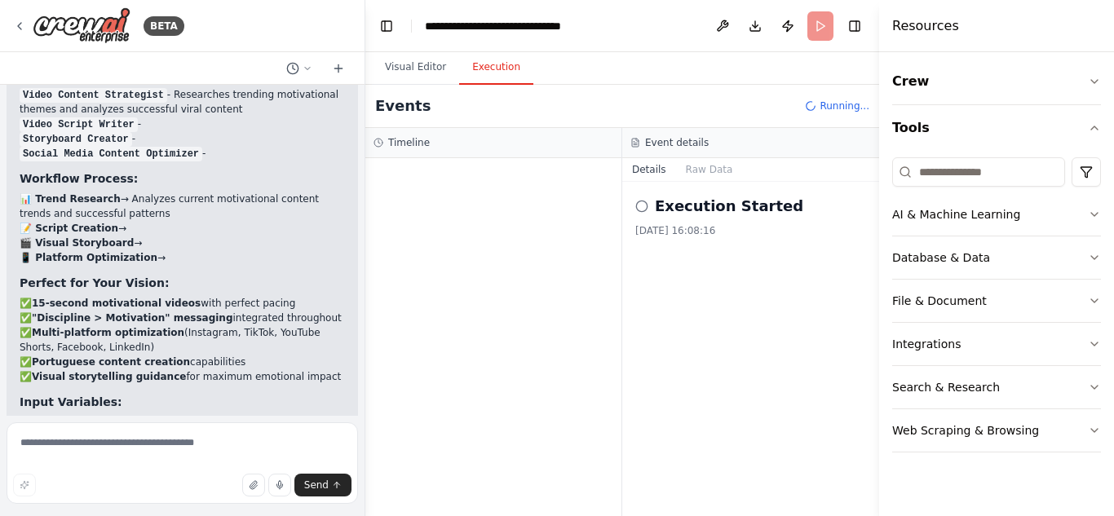
click at [489, 69] on button "Execution" at bounding box center [496, 68] width 74 height 34
click at [641, 205] on icon at bounding box center [641, 206] width 13 height 13
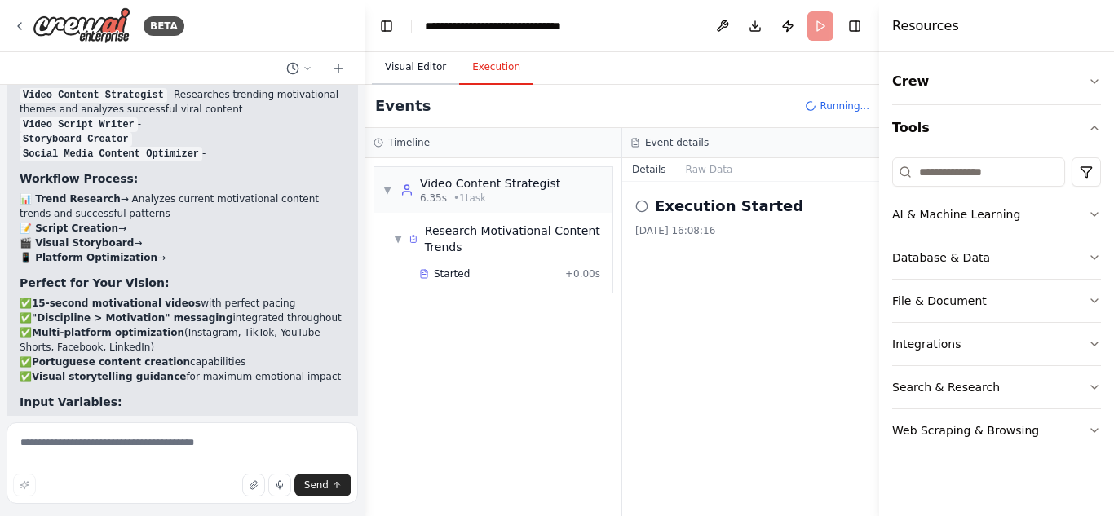
click at [413, 72] on button "Visual Editor" at bounding box center [415, 68] width 87 height 34
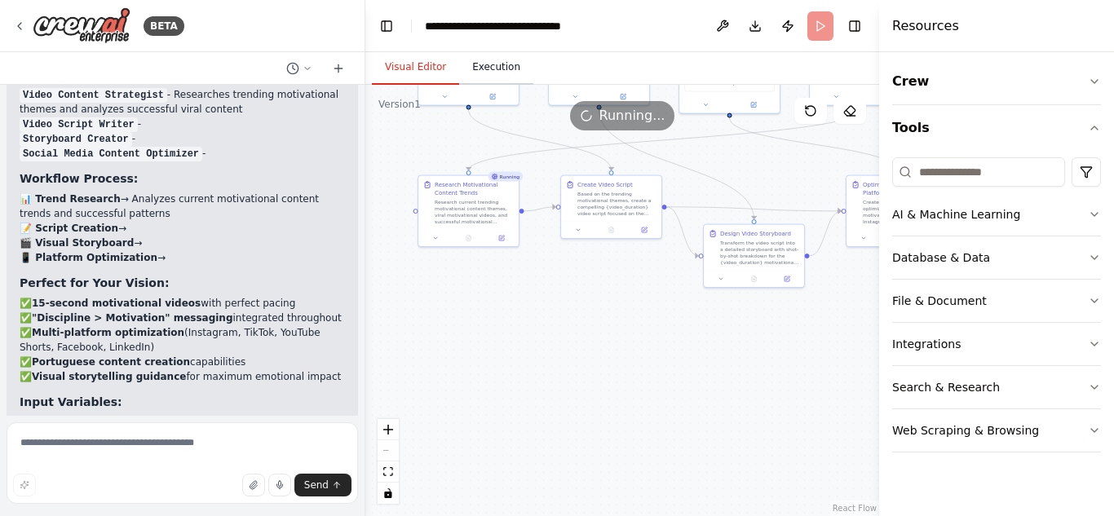
click at [480, 59] on button "Execution" at bounding box center [496, 68] width 74 height 34
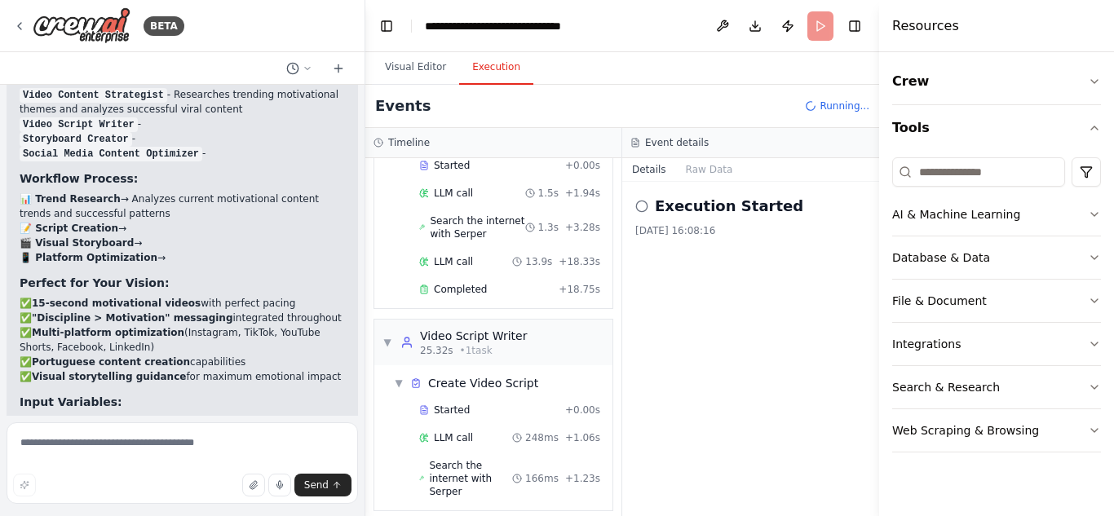
scroll to position [152, 0]
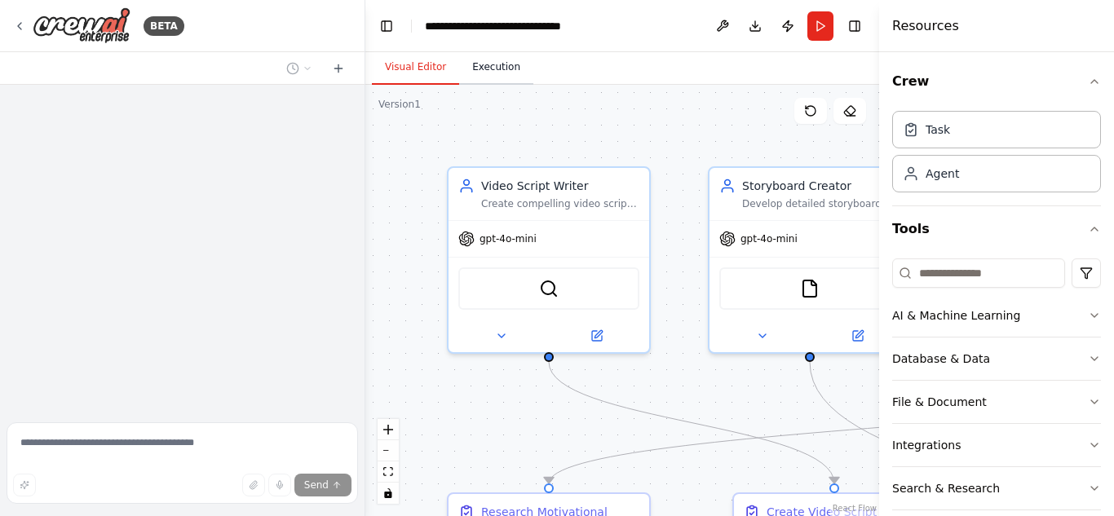
click at [485, 60] on button "Execution" at bounding box center [496, 68] width 74 height 34
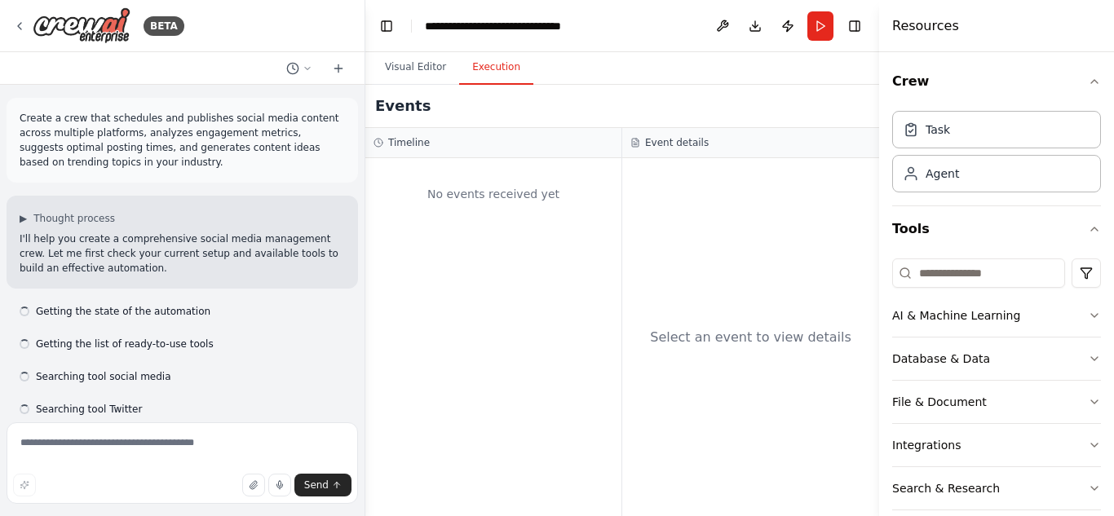
scroll to position [4430, 0]
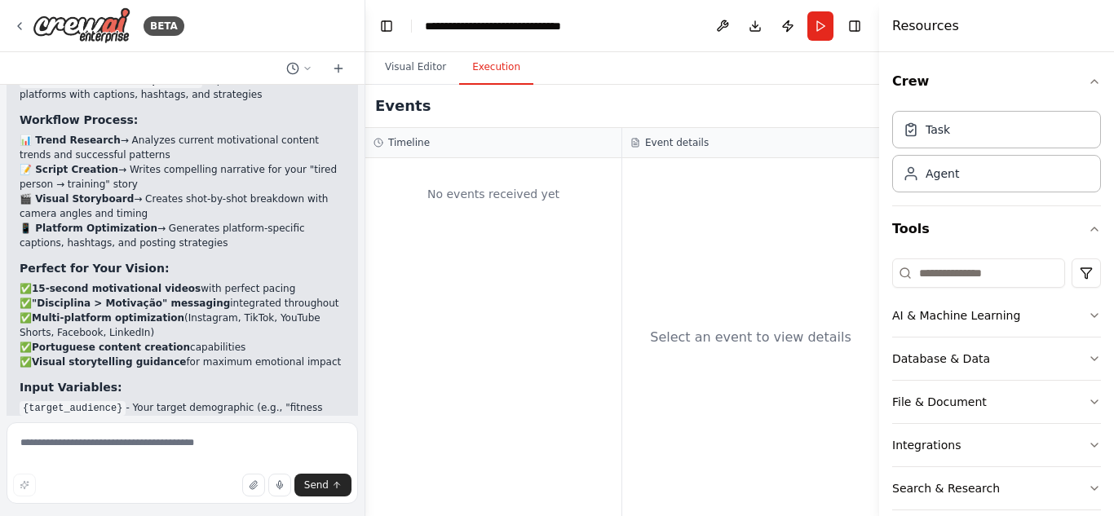
click at [713, 251] on div "Select an event to view details" at bounding box center [750, 337] width 257 height 358
click at [320, 479] on span "Send" at bounding box center [316, 485] width 24 height 13
click at [161, 448] on textarea at bounding box center [182, 463] width 351 height 82
type textarea "****"
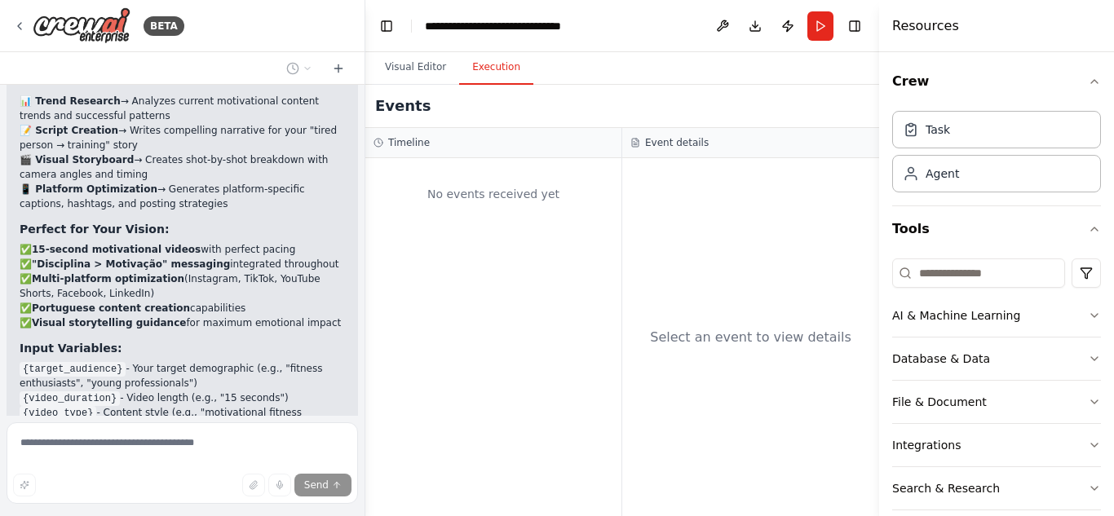
scroll to position [4562, 0]
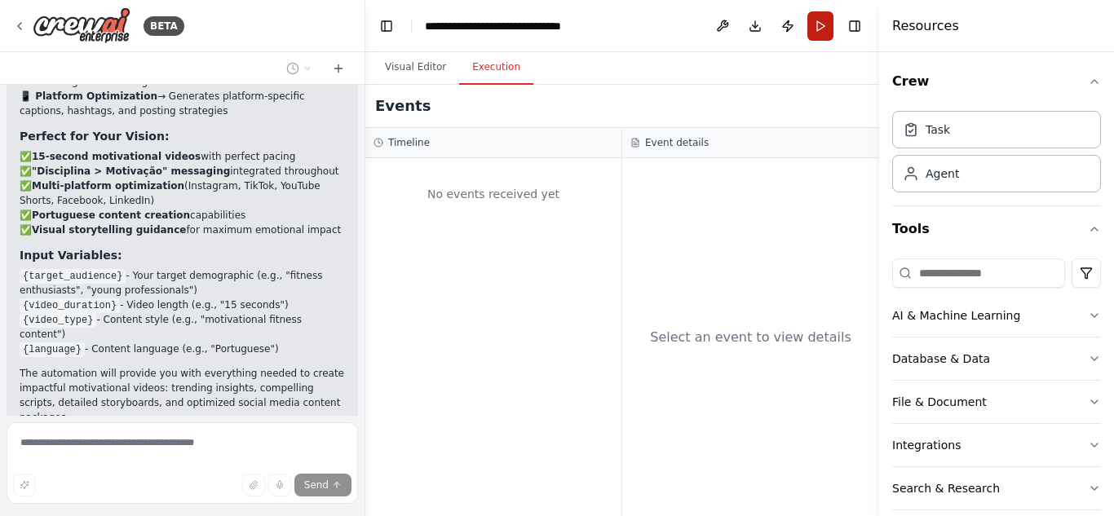
click at [820, 23] on button "Run" at bounding box center [820, 25] width 26 height 29
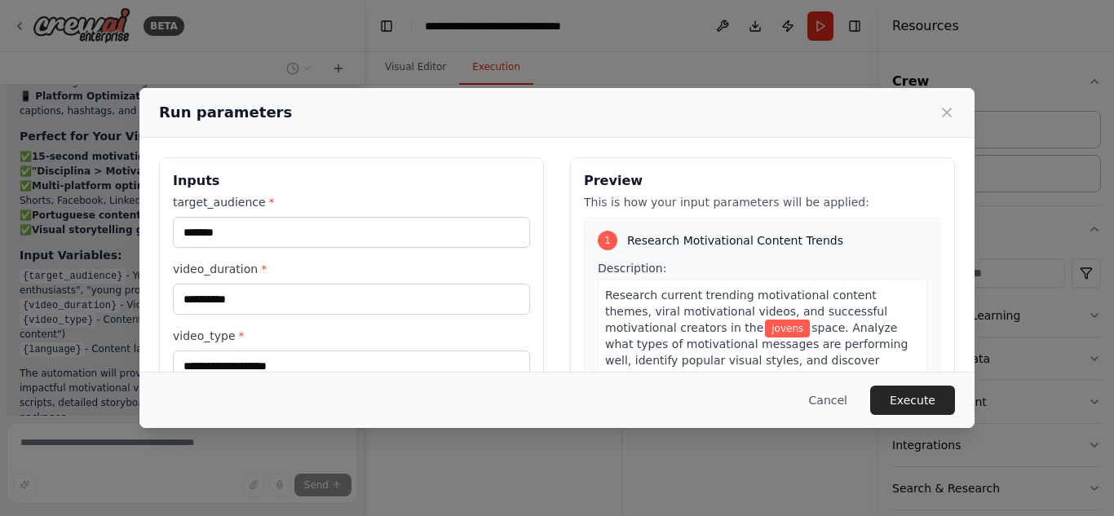
scroll to position [191, 0]
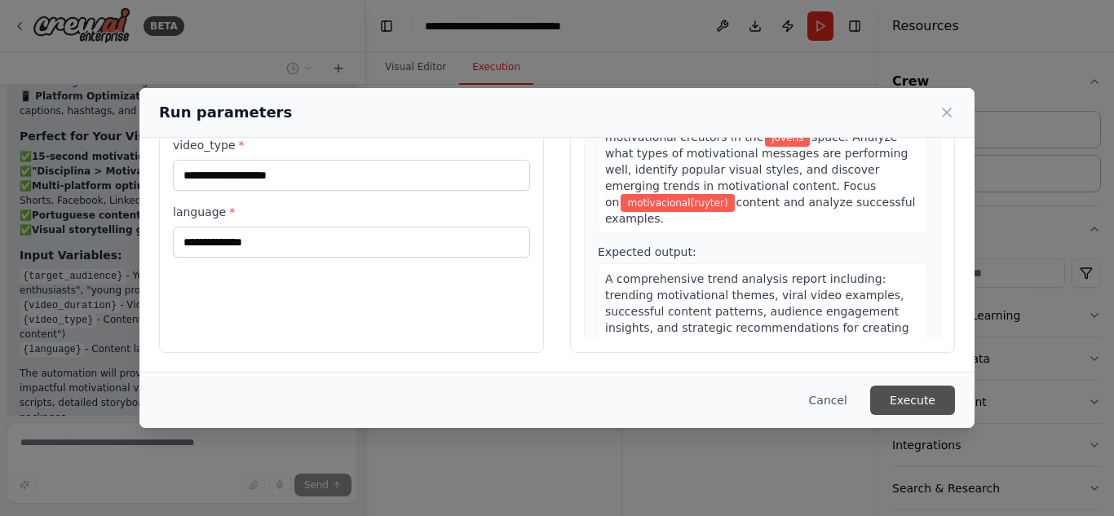
click at [904, 389] on button "Execute" at bounding box center [912, 400] width 85 height 29
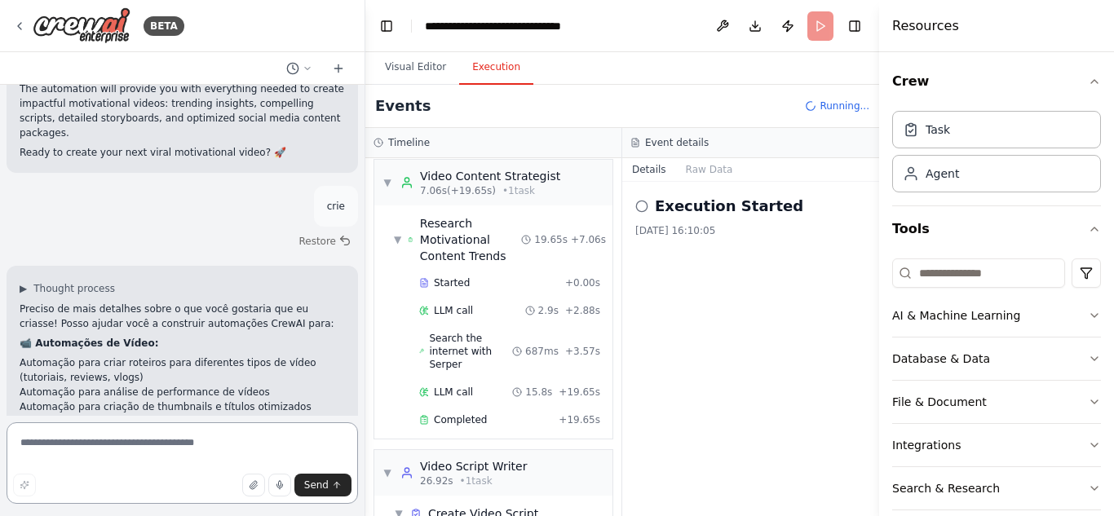
scroll to position [0, 0]
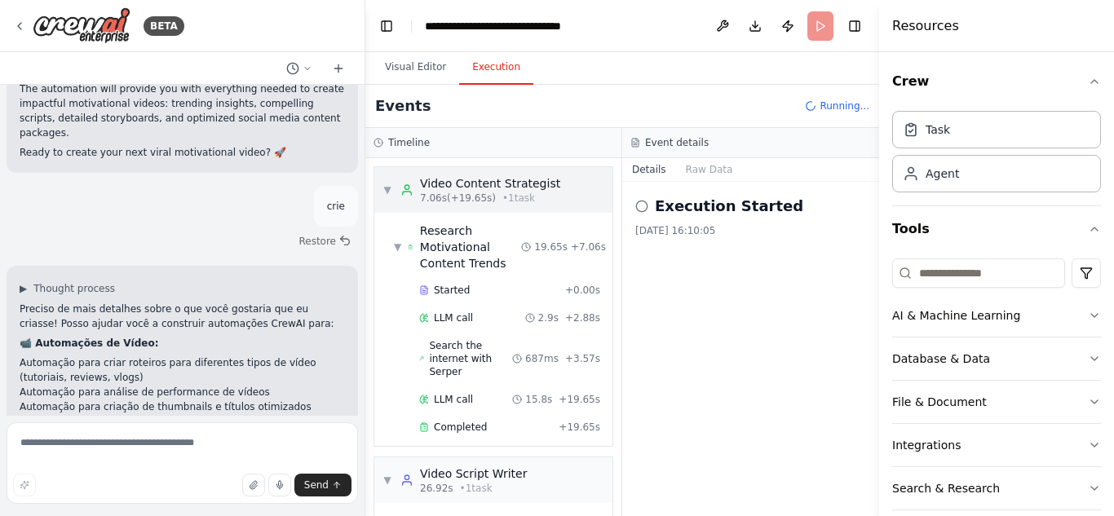
click at [435, 202] on span "7.06s (+19.65s)" at bounding box center [458, 198] width 76 height 13
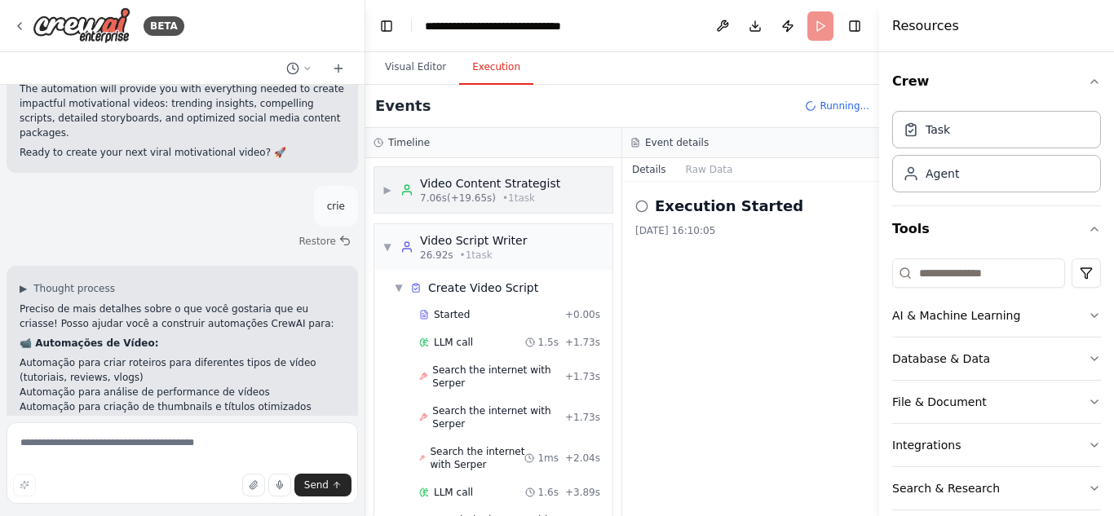
click at [388, 188] on span "▶" at bounding box center [387, 189] width 10 height 13
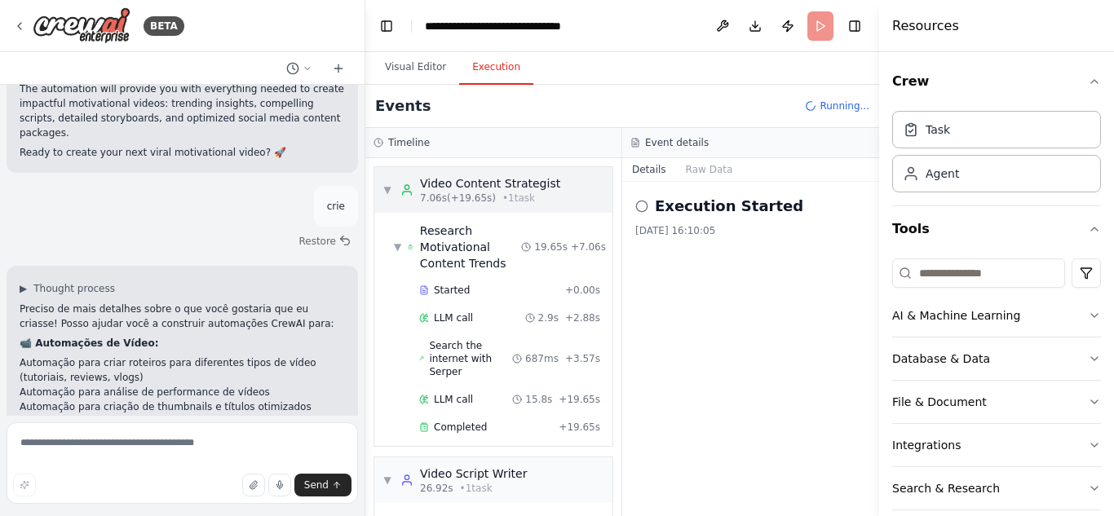
click at [388, 188] on span "▼" at bounding box center [387, 189] width 10 height 13
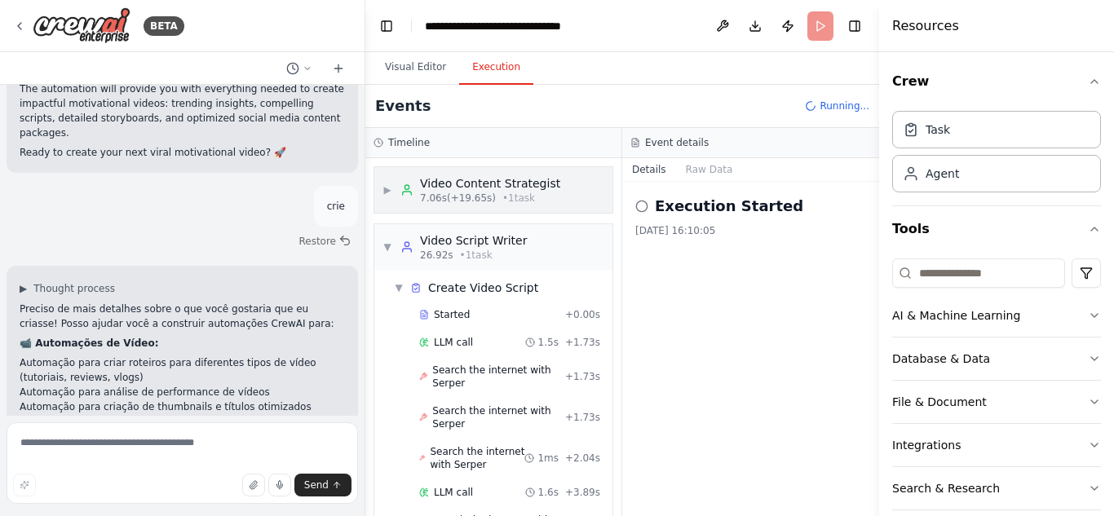
click at [388, 188] on span "▶" at bounding box center [387, 189] width 10 height 13
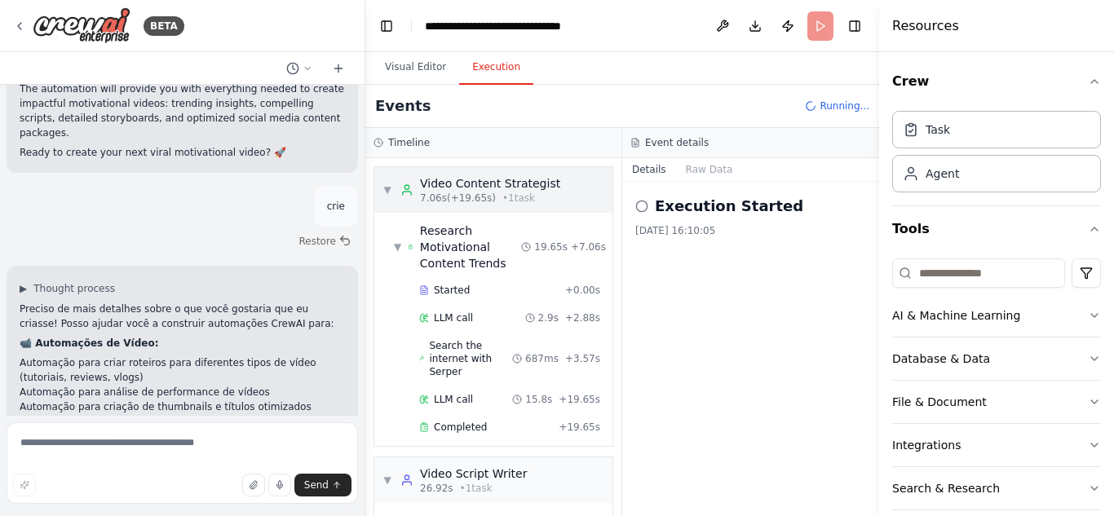
click at [388, 188] on span "▼" at bounding box center [387, 189] width 10 height 13
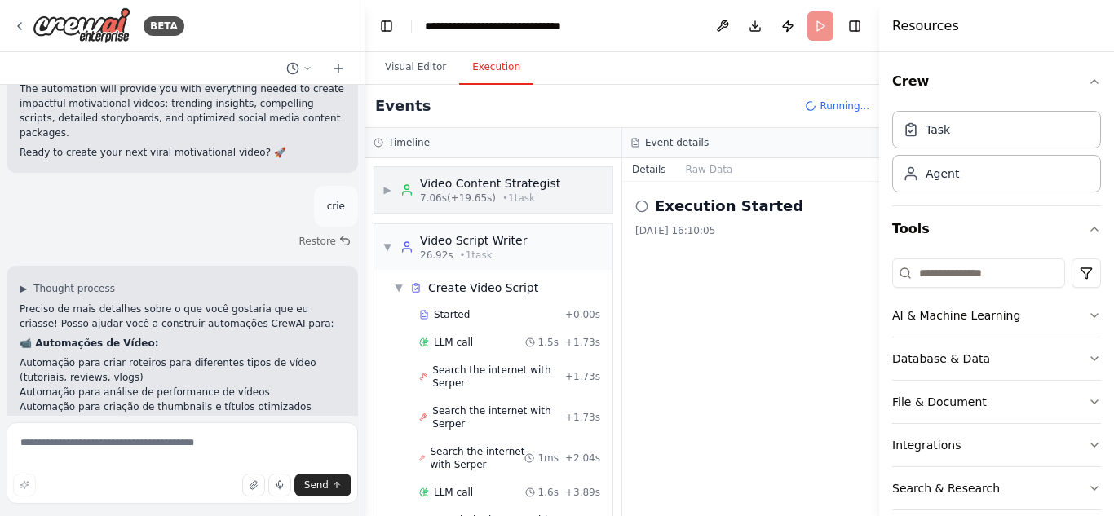
click at [388, 188] on span "▶" at bounding box center [387, 189] width 10 height 13
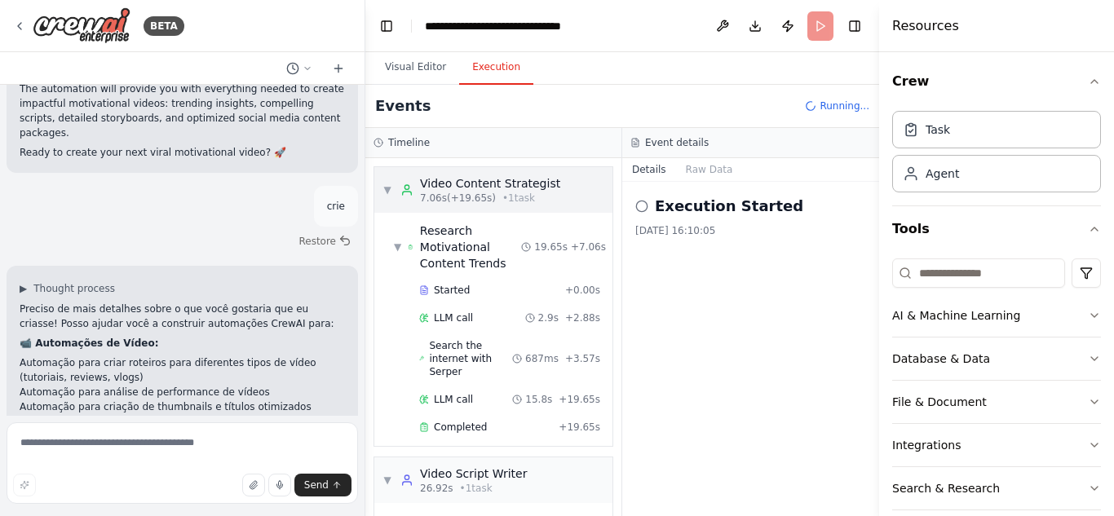
click at [388, 188] on span "▼" at bounding box center [387, 189] width 10 height 13
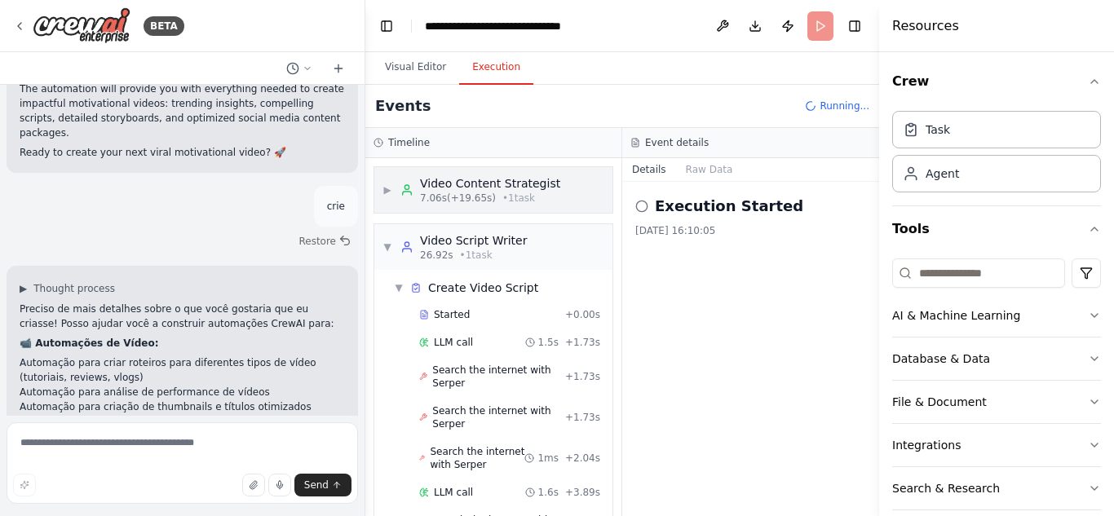
click at [388, 188] on span "▶" at bounding box center [387, 189] width 10 height 13
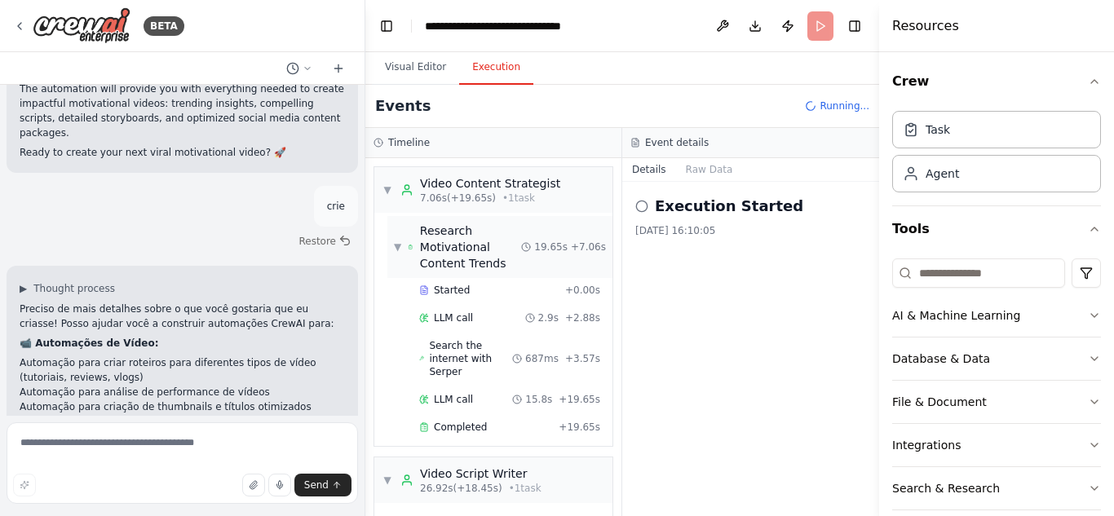
click at [409, 234] on div "Research Motivational Content Trends" at bounding box center [464, 247] width 113 height 49
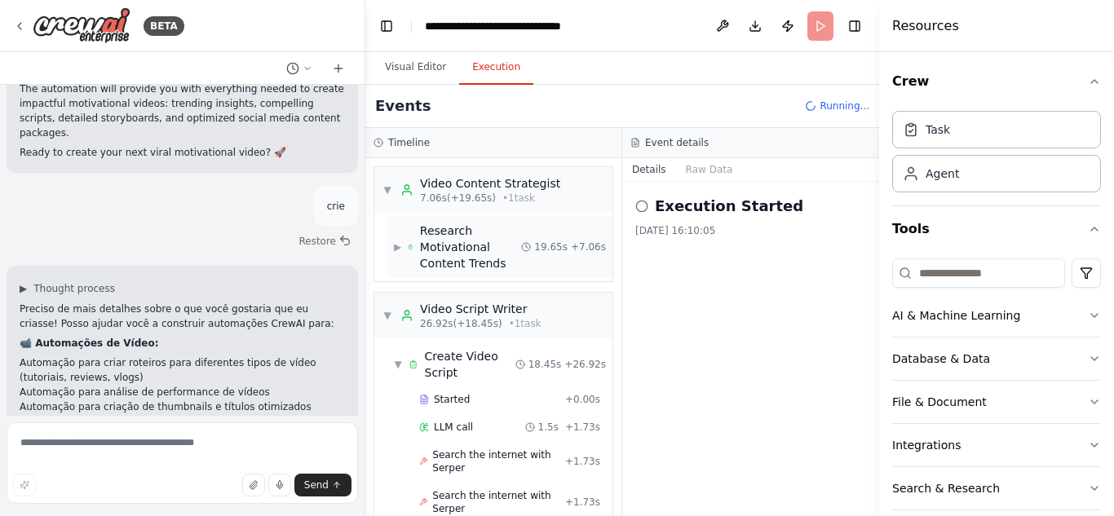
click at [400, 246] on span "▶" at bounding box center [397, 247] width 7 height 13
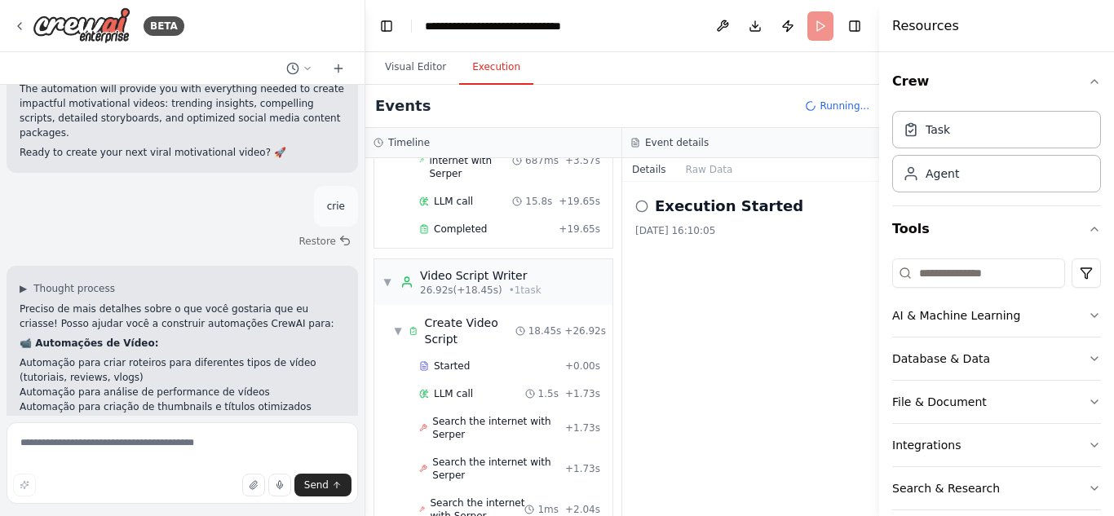
scroll to position [200, 0]
click at [439, 266] on div "Video Script Writer" at bounding box center [481, 274] width 122 height 16
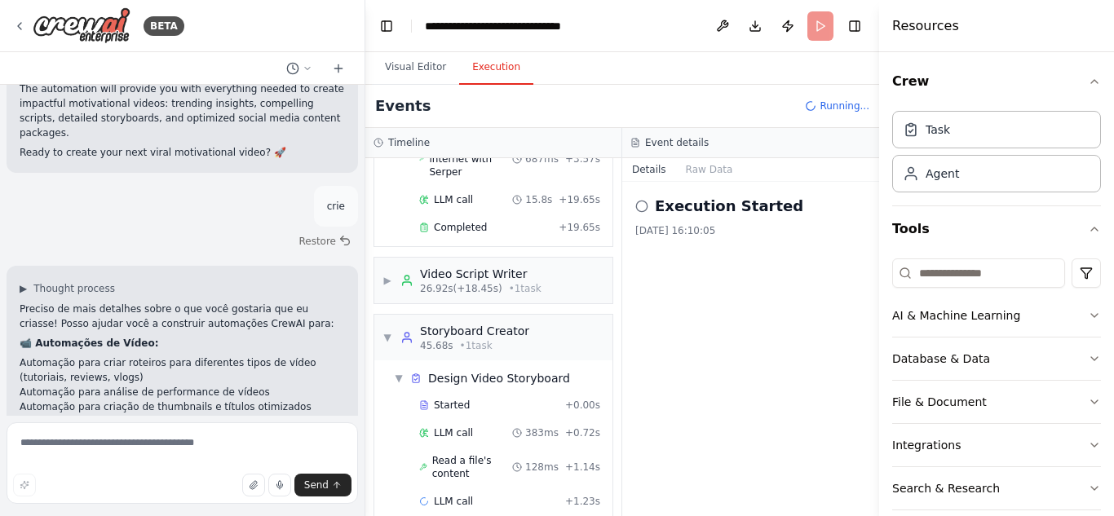
click at [439, 266] on div "Video Script Writer" at bounding box center [481, 274] width 122 height 16
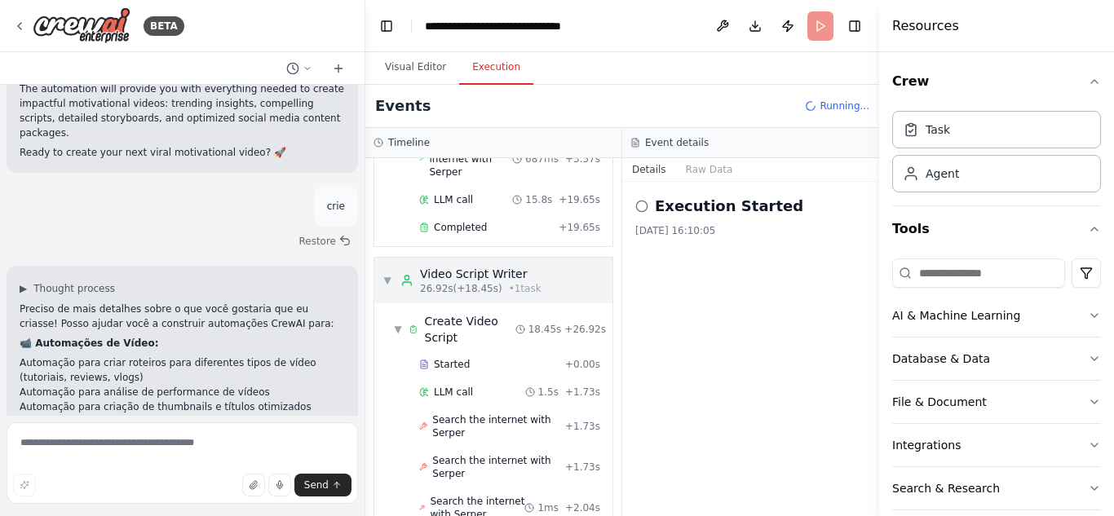
click at [513, 282] on span "• 1 task" at bounding box center [525, 288] width 33 height 13
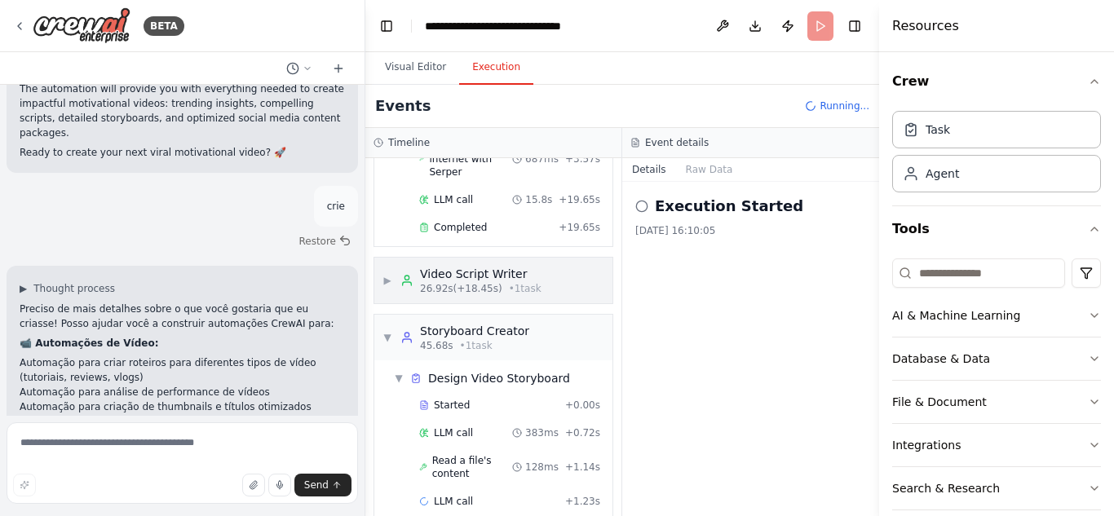
click at [513, 282] on span "• 1 task" at bounding box center [525, 288] width 33 height 13
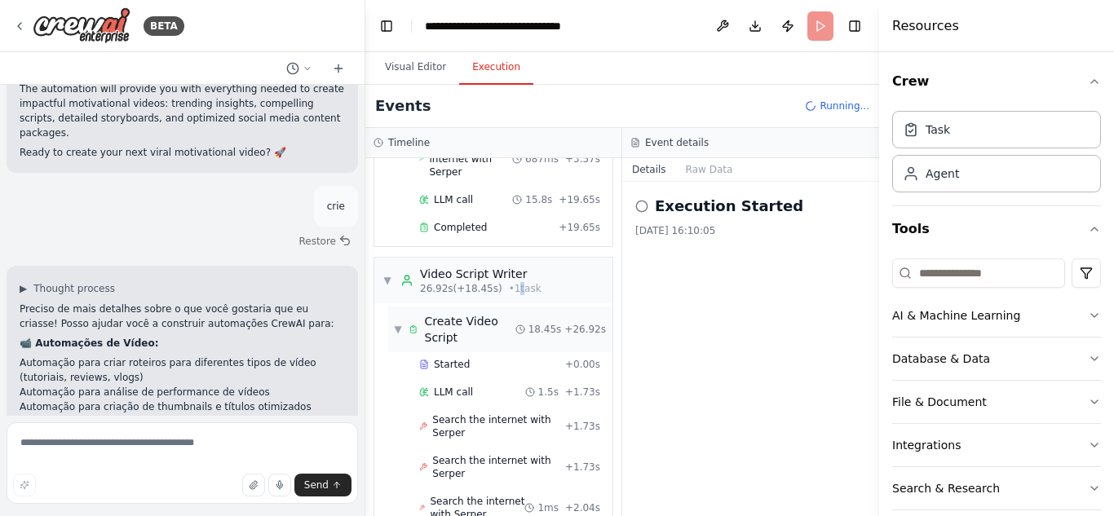
click at [476, 313] on span "Create Video Script" at bounding box center [470, 329] width 91 height 33
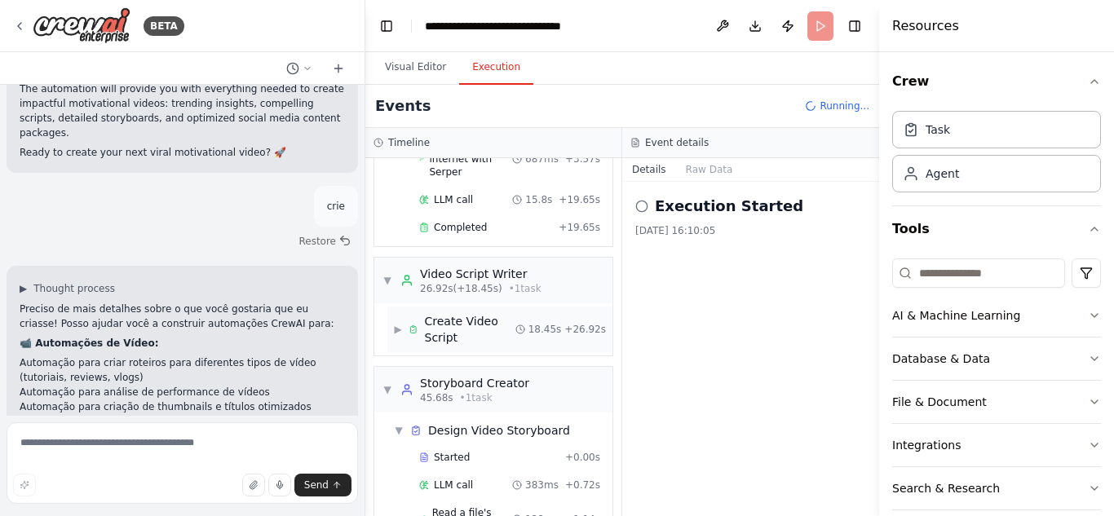
click at [476, 313] on span "Create Video Script" at bounding box center [470, 329] width 91 height 33
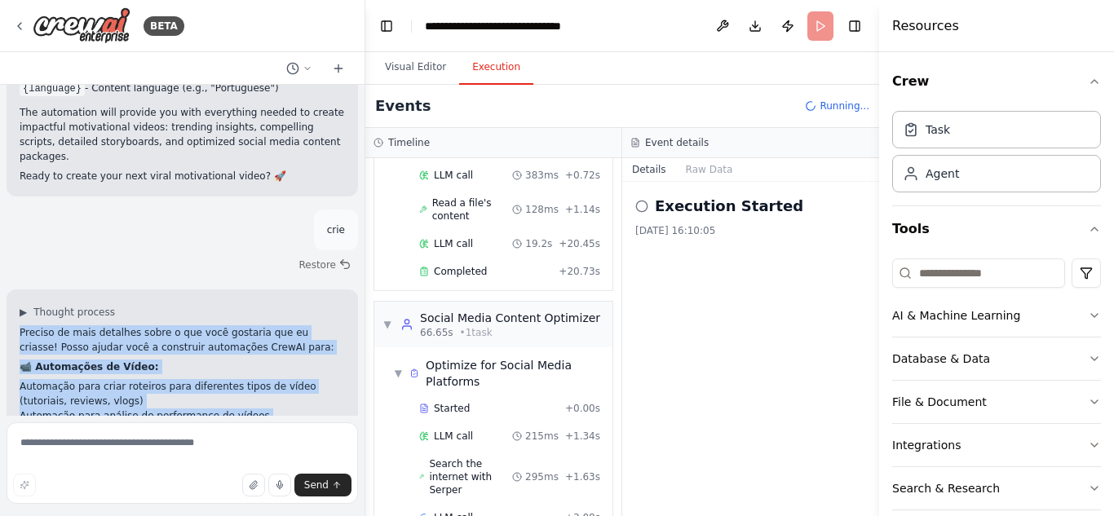
scroll to position [4959, 0]
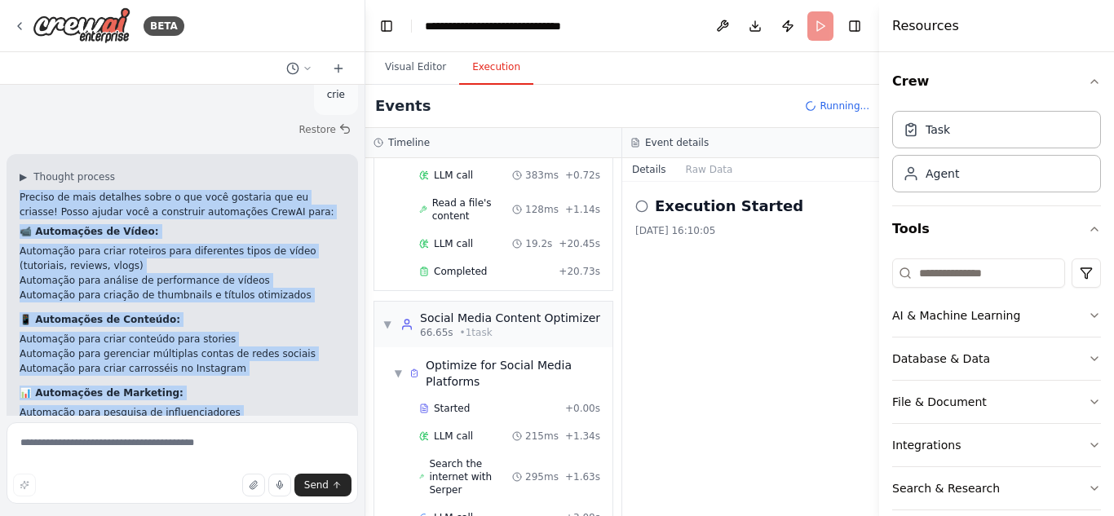
drag, startPoint x: 15, startPoint y: 211, endPoint x: 289, endPoint y: 383, distance: 322.8
click at [289, 383] on div "▶ Thought process Preciso de mais detalhes sobre o que você gostaria que eu cri…" at bounding box center [182, 371] width 351 height 435
copy div "Preciso de mais detalhes sobre o que você gostaria que eu criasse! Posso ajudar…"
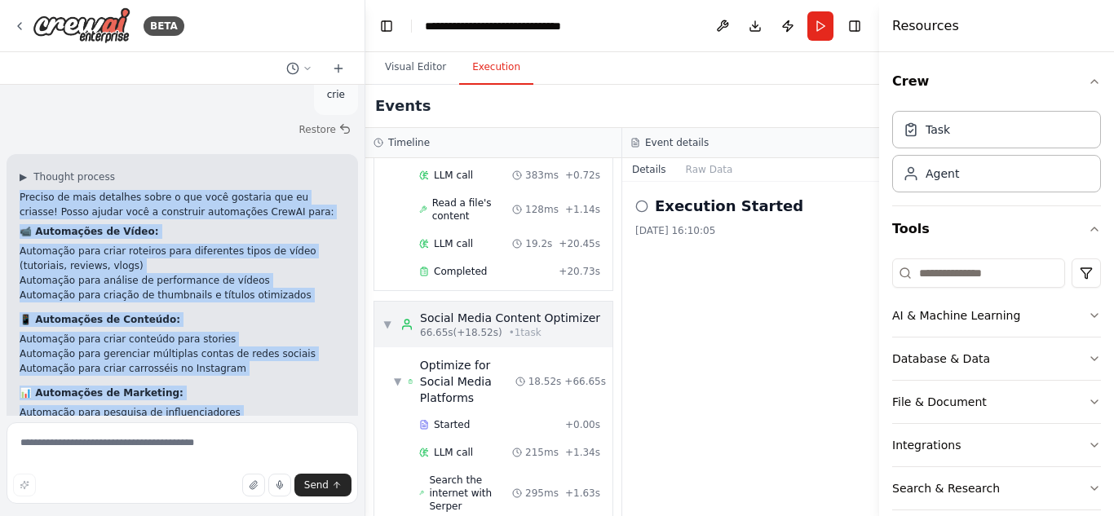
scroll to position [1018, 0]
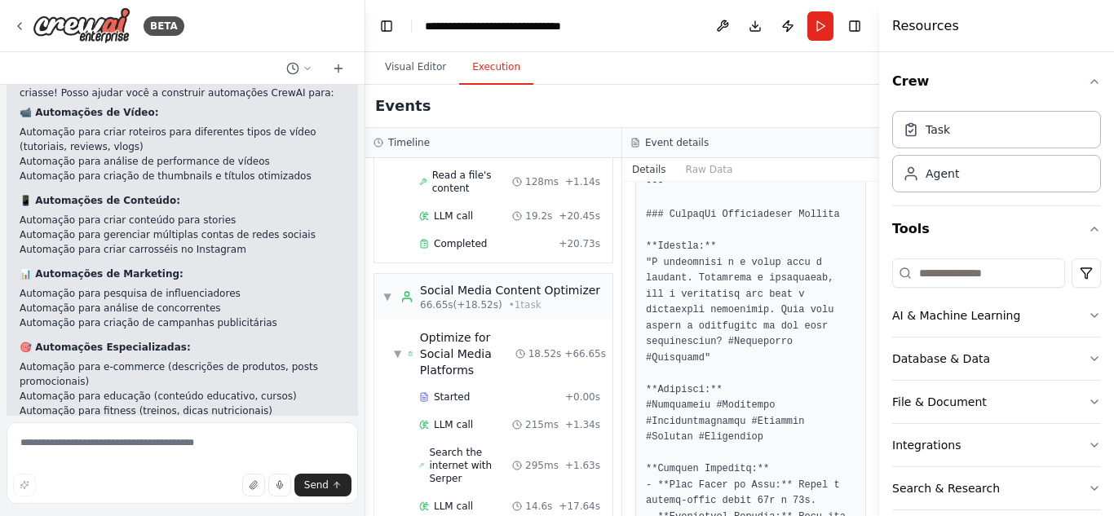
scroll to position [2441, 0]
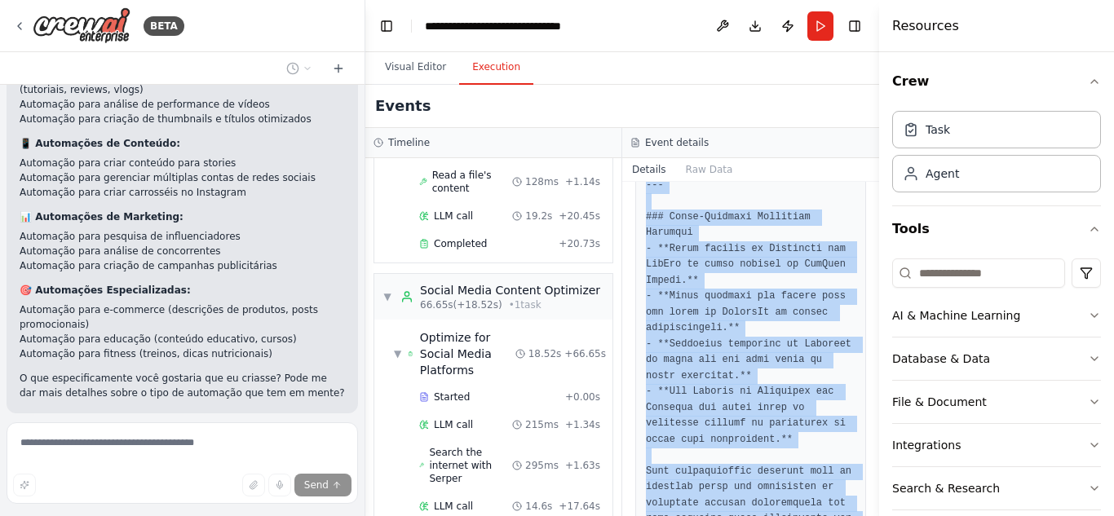
drag, startPoint x: 643, startPoint y: 255, endPoint x: 717, endPoint y: 539, distance: 293.1
click at [717, 515] on html "BETA Create a crew that schedules and publishes social media content across mul…" at bounding box center [557, 258] width 1114 height 516
copy div "Create platform-specific optimization packages for the motivational video acros…"
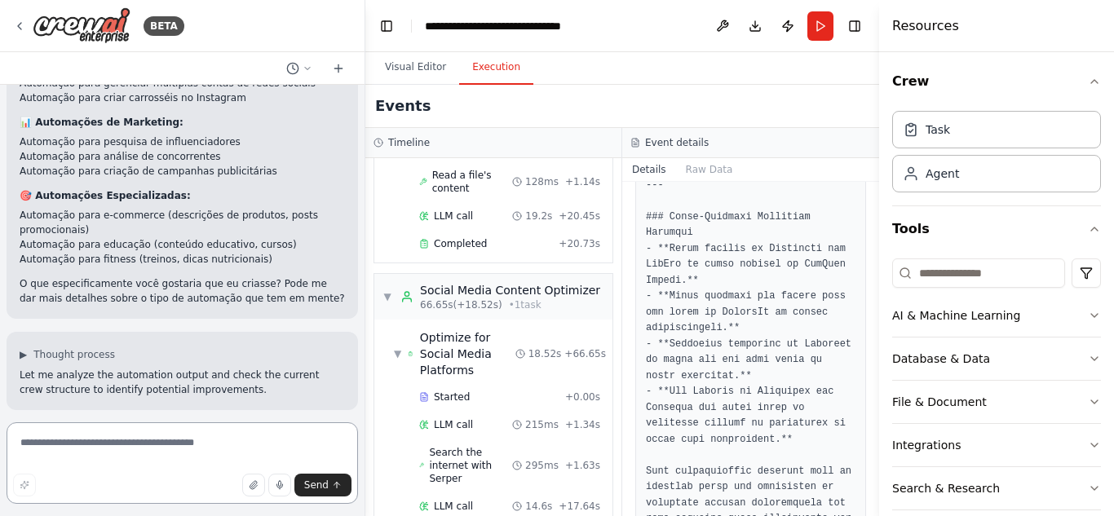
click at [145, 441] on textarea at bounding box center [182, 463] width 351 height 82
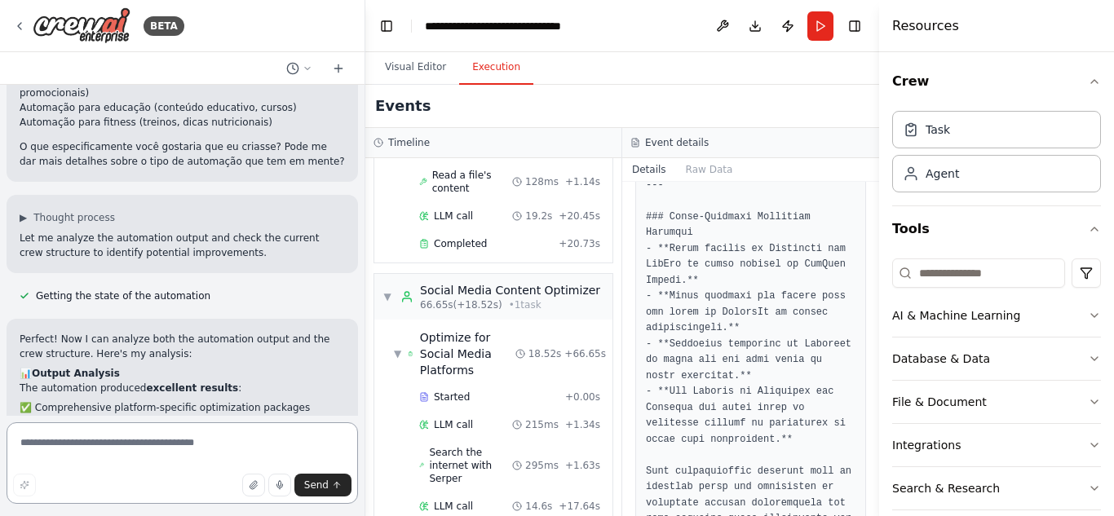
scroll to position [5381, 0]
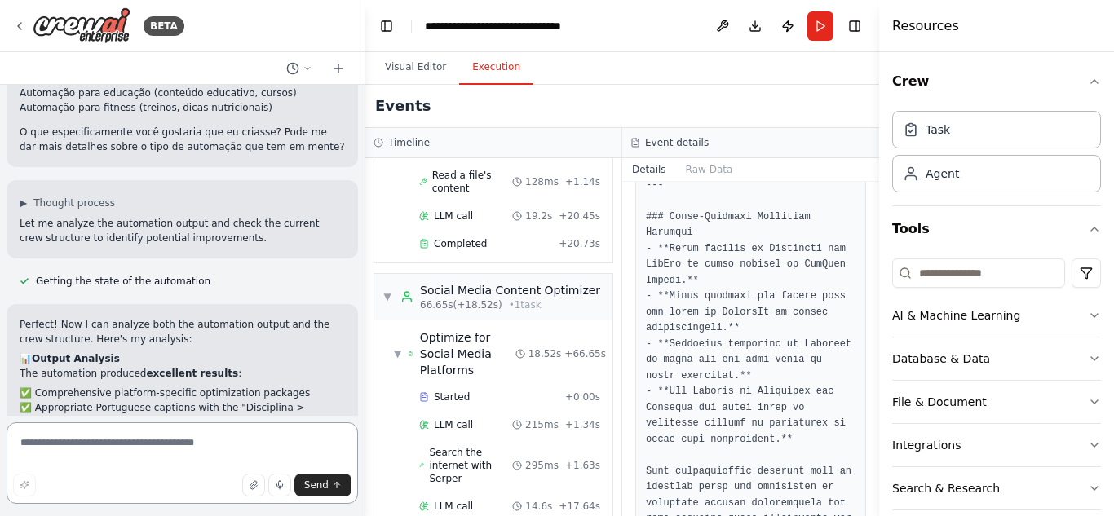
paste textarea "**********"
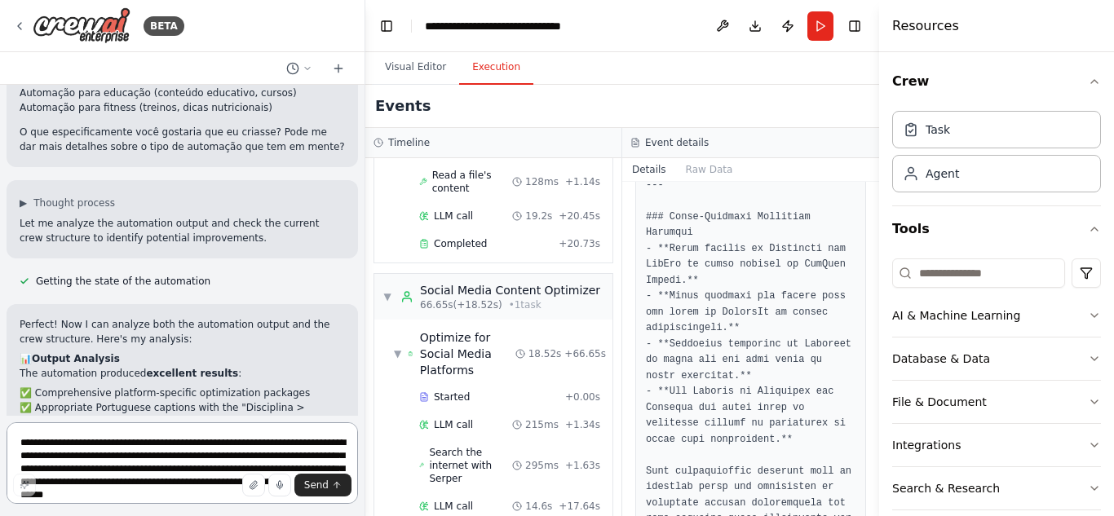
scroll to position [1325, 0]
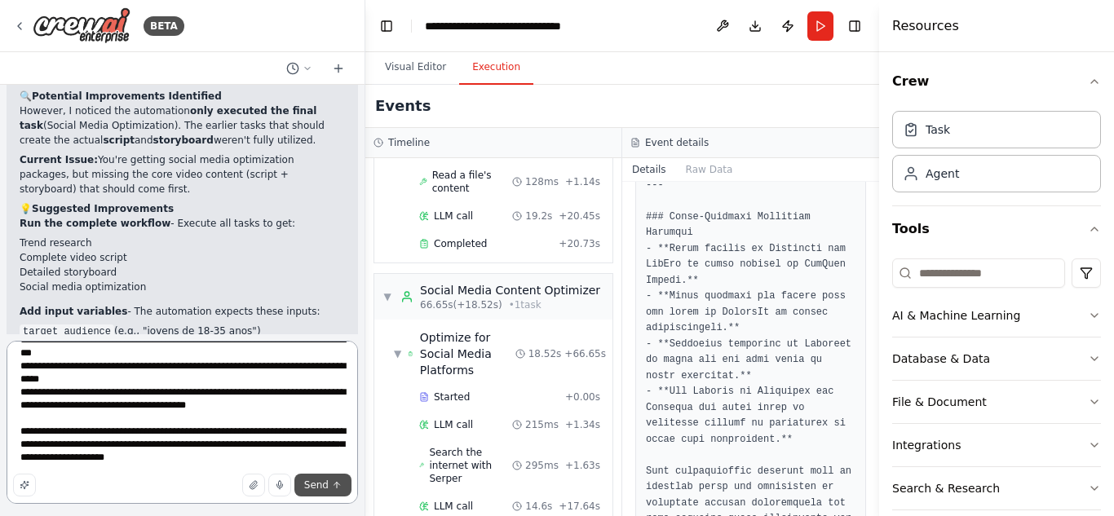
type textarea "**********"
click at [337, 482] on icon "submit" at bounding box center [337, 485] width 10 height 10
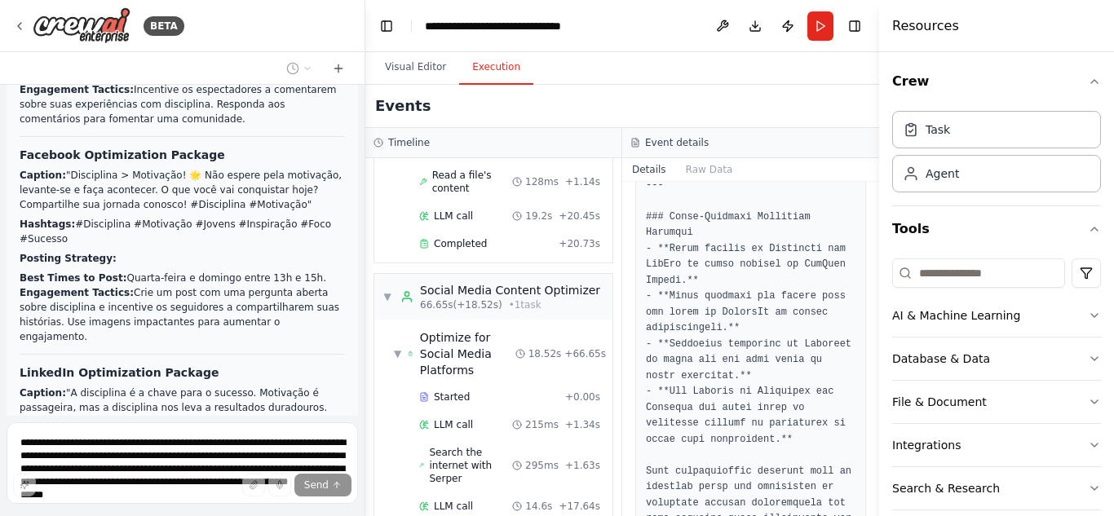
scroll to position [7147, 0]
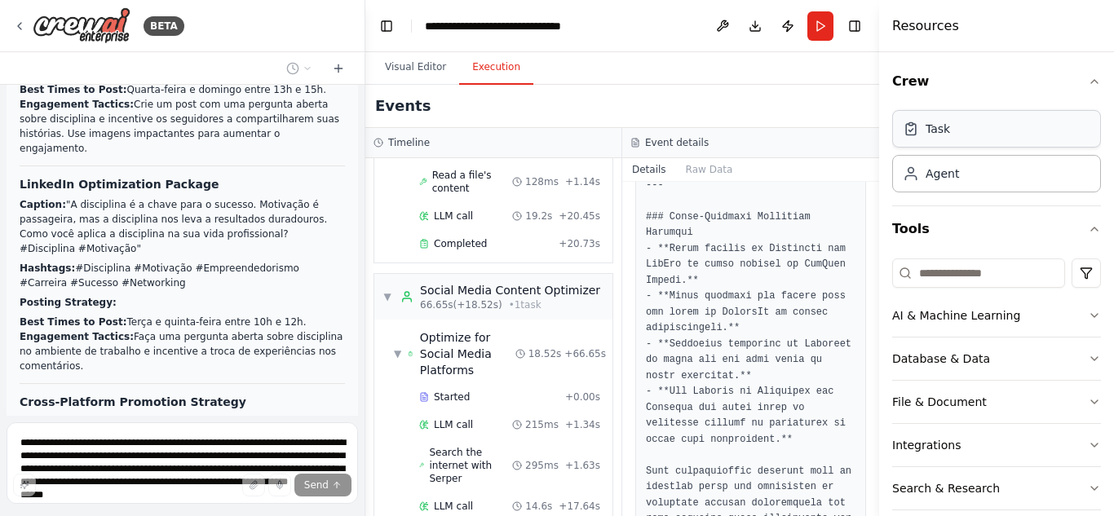
click at [988, 121] on div "Task" at bounding box center [996, 129] width 209 height 38
click at [393, 34] on button "Toggle Left Sidebar" at bounding box center [386, 26] width 23 height 23
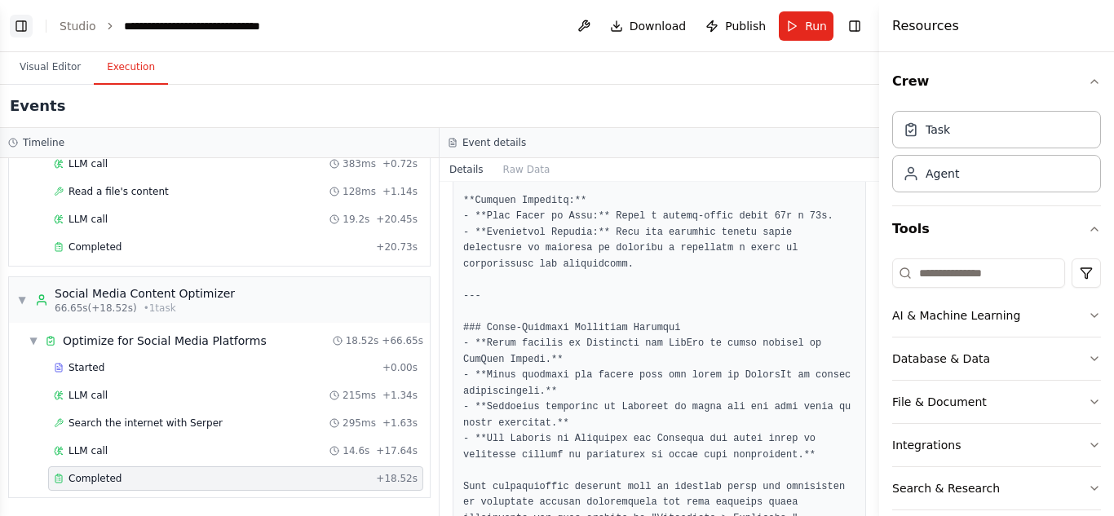
scroll to position [7186, 0]
click at [10, 33] on button "Toggle Left Sidebar" at bounding box center [21, 26] width 23 height 23
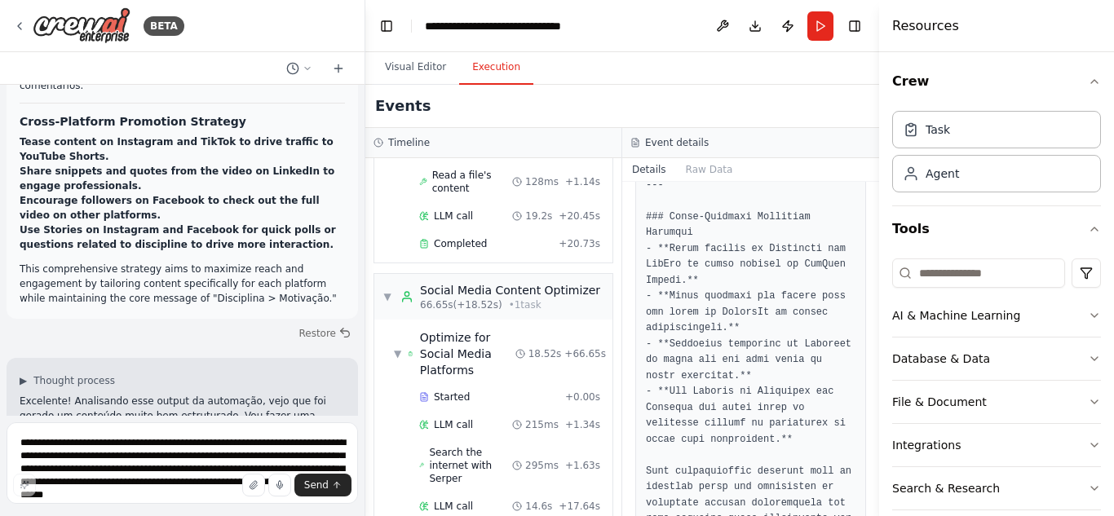
scroll to position [7768, 0]
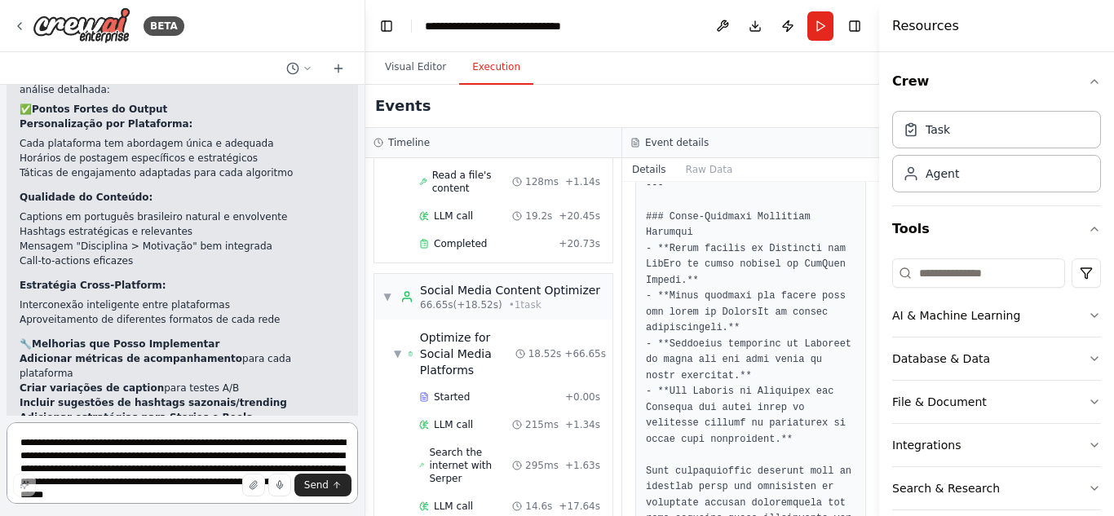
click at [175, 440] on textarea at bounding box center [182, 463] width 351 height 82
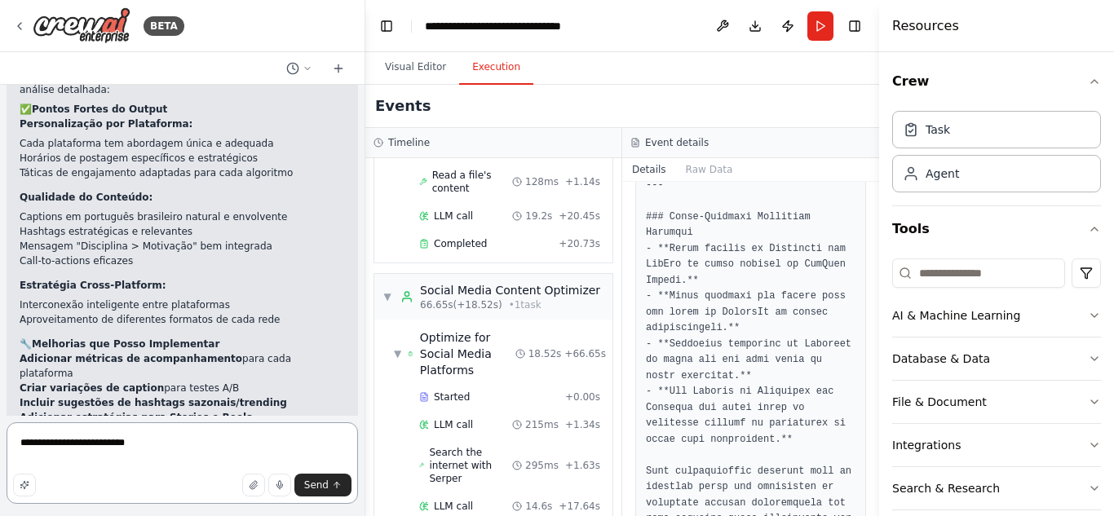
type textarea "**********"
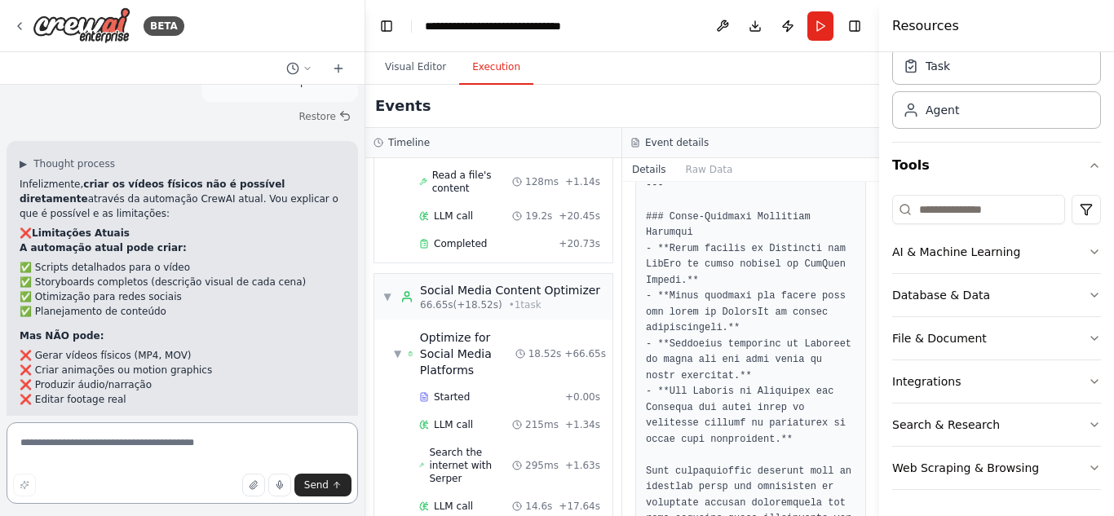
scroll to position [8430, 0]
